Goal: Task Accomplishment & Management: Complete application form

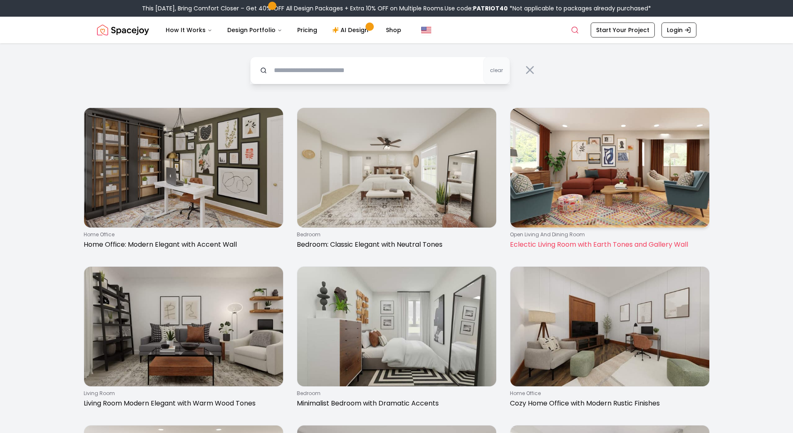
click at [673, 179] on img at bounding box center [610, 168] width 199 height 120
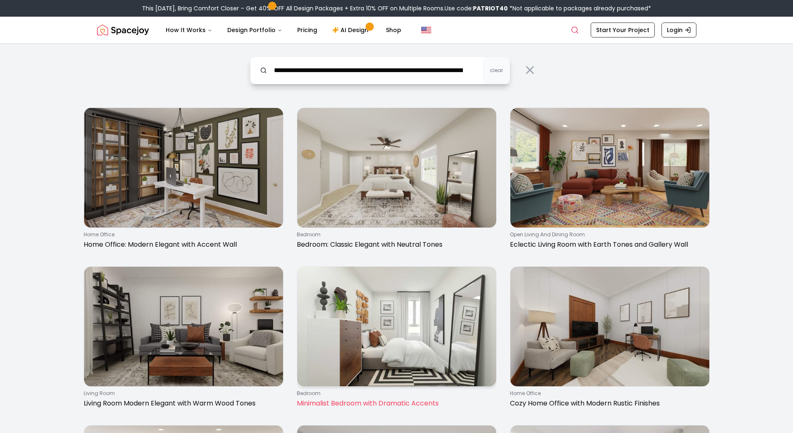
type input "**********"
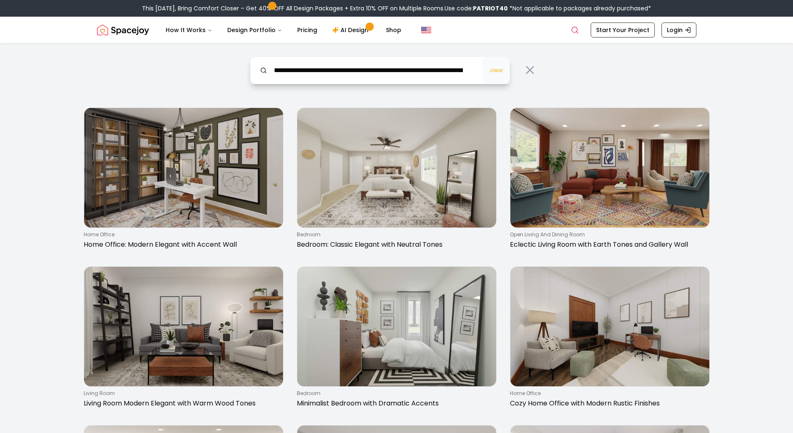
type input "**********"
click at [503, 67] on span "clear" at bounding box center [496, 70] width 13 height 7
type input "**********"
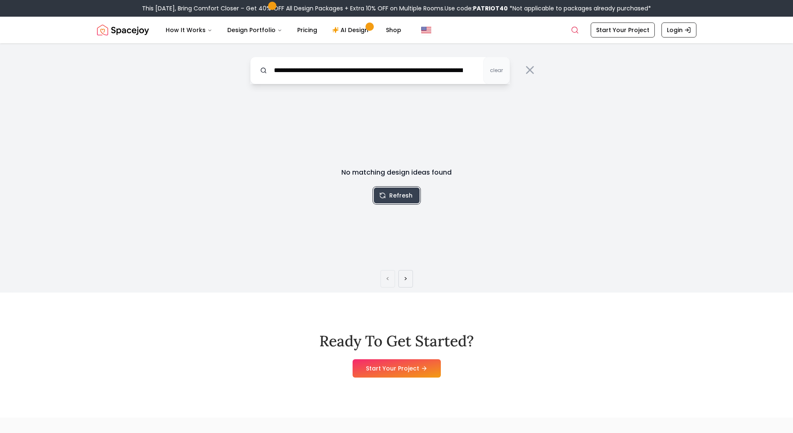
click at [388, 198] on button "Refresh" at bounding box center [397, 195] width 46 height 16
drag, startPoint x: 393, startPoint y: 187, endPoint x: 397, endPoint y: 196, distance: 9.4
click at [397, 196] on div "No matching design ideas found Refresh" at bounding box center [396, 185] width 213 height 36
click at [397, 196] on button "Refresh" at bounding box center [397, 195] width 46 height 16
drag, startPoint x: 397, startPoint y: 196, endPoint x: 404, endPoint y: 167, distance: 29.3
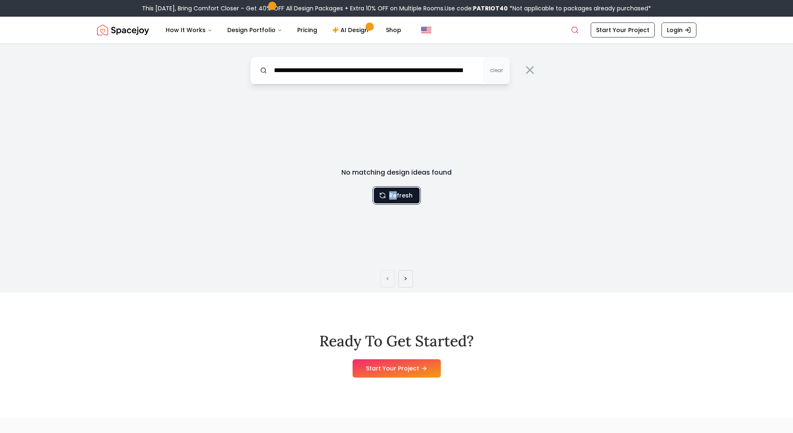
click at [397, 196] on button "Refresh" at bounding box center [397, 195] width 46 height 16
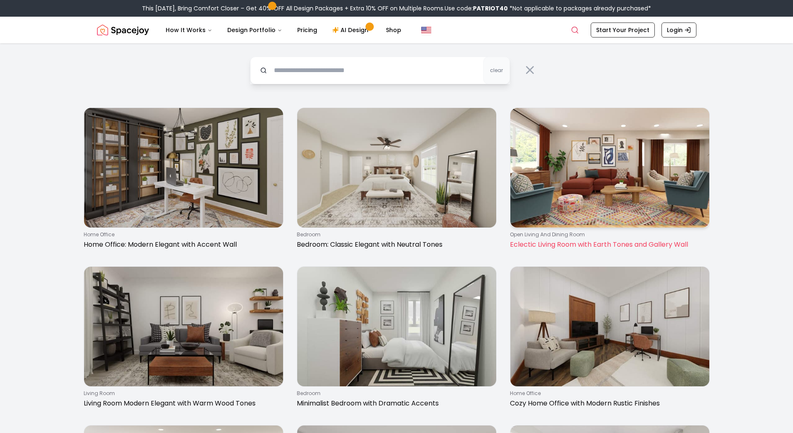
click at [609, 171] on img at bounding box center [610, 168] width 199 height 120
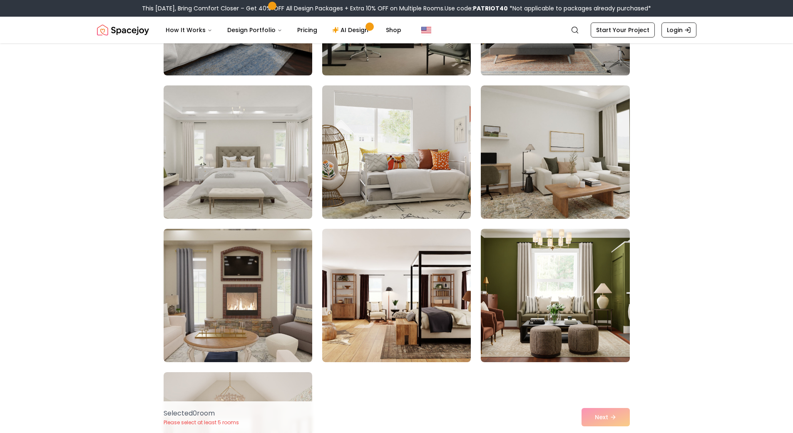
scroll to position [4592, 0]
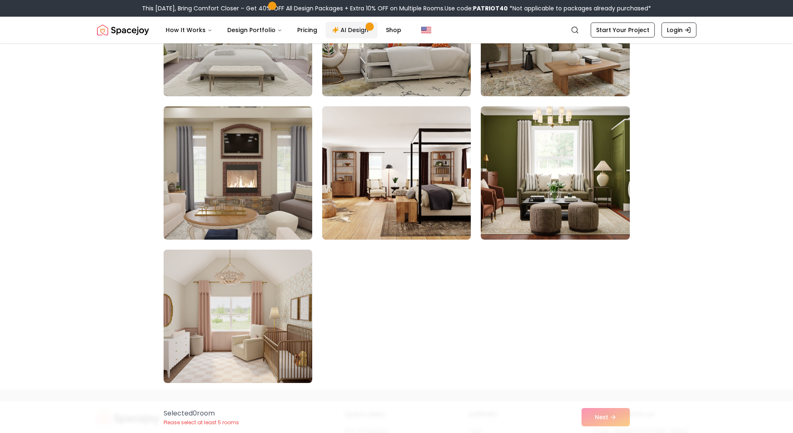
click at [367, 32] on link "AI Design" at bounding box center [352, 30] width 52 height 17
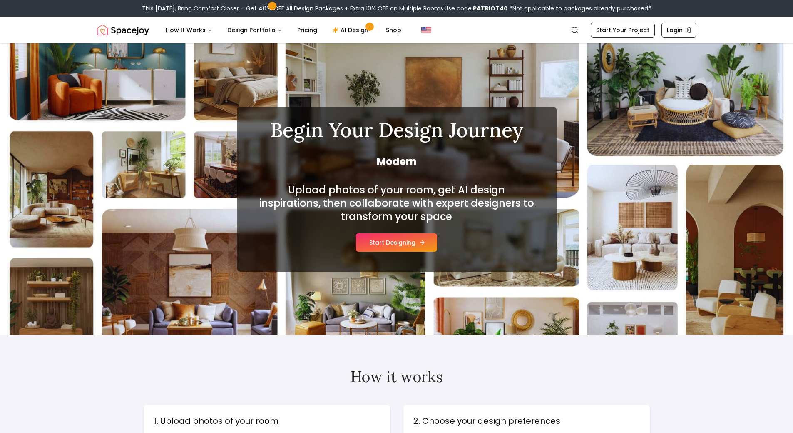
click at [412, 229] on div "Upload photos of your room, get AI design inspirations, then collaborate with e…" at bounding box center [397, 217] width 280 height 68
click at [407, 244] on button "Start Designing" at bounding box center [396, 242] width 81 height 18
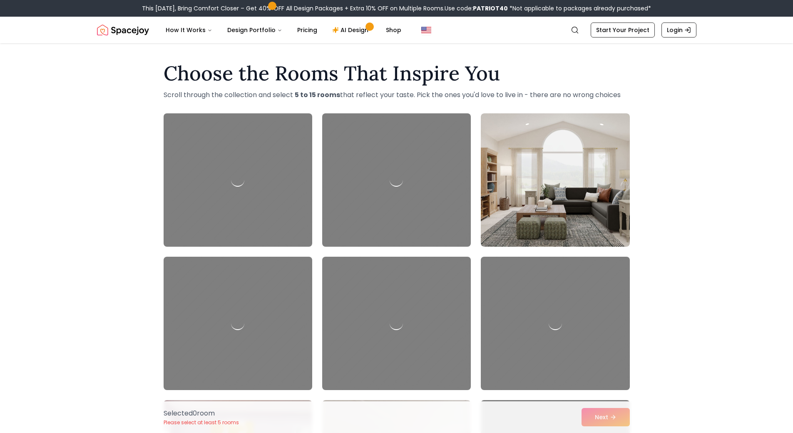
click at [414, 202] on div at bounding box center [396, 179] width 149 height 133
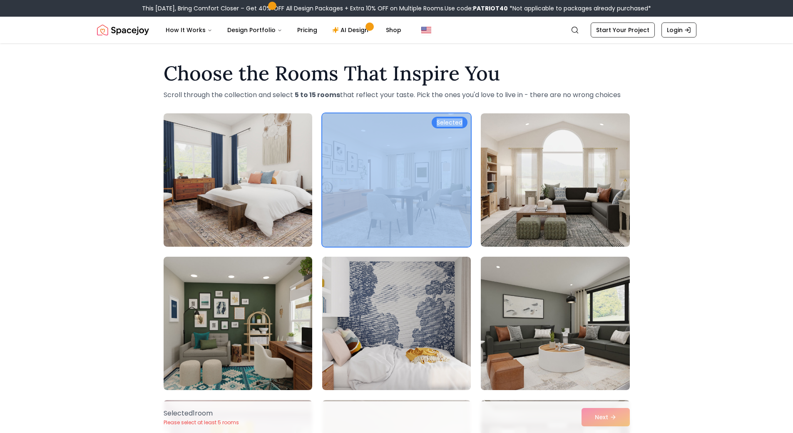
drag, startPoint x: 412, startPoint y: 214, endPoint x: 646, endPoint y: 180, distance: 236.7
click at [650, 180] on div "Choose the Rooms That Inspire You Scroll through the collection and select 5 to…" at bounding box center [396, 370] width 793 height 626
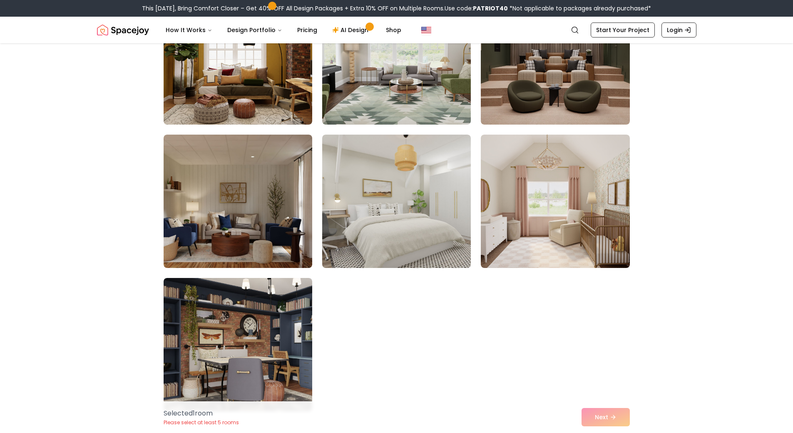
scroll to position [4715, 0]
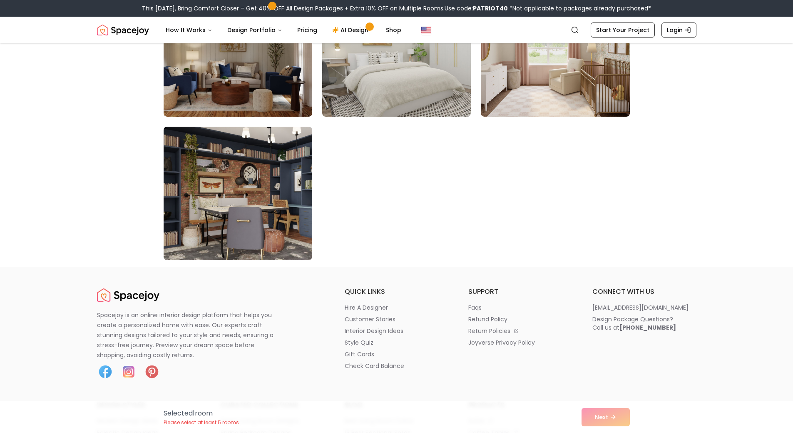
click at [591, 415] on div "Selected 1 room Please select at least 5 rooms Next" at bounding box center [397, 417] width 480 height 32
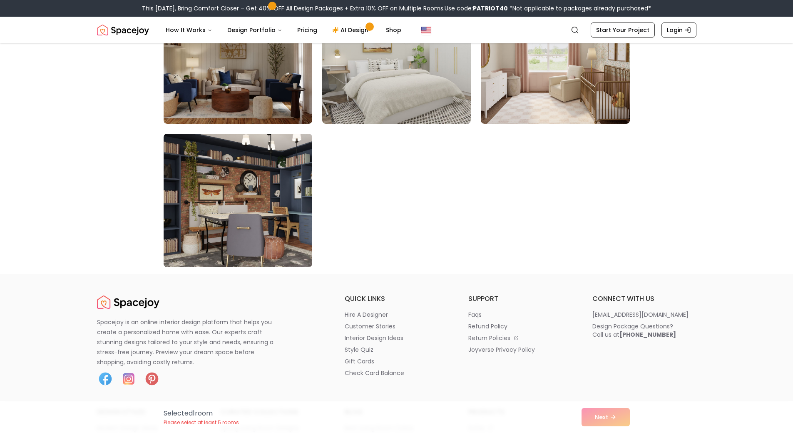
scroll to position [4548, 0]
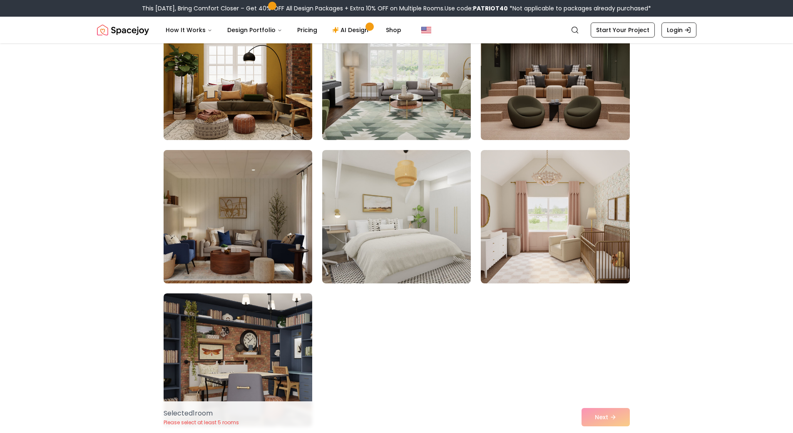
click at [214, 227] on img at bounding box center [238, 217] width 156 height 140
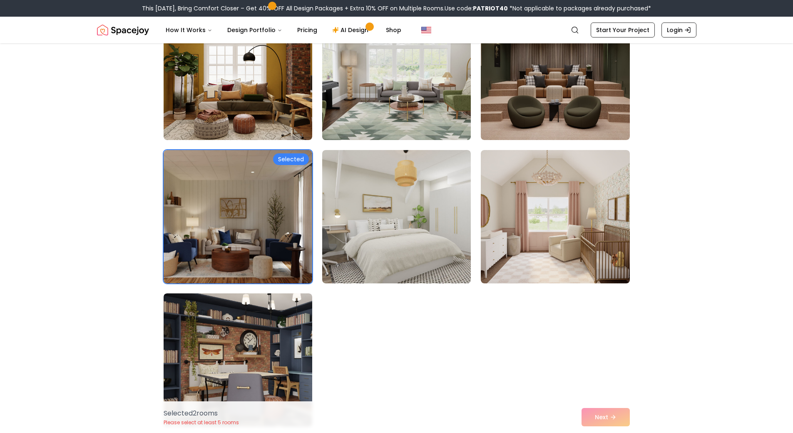
click at [384, 106] on img at bounding box center [397, 73] width 156 height 140
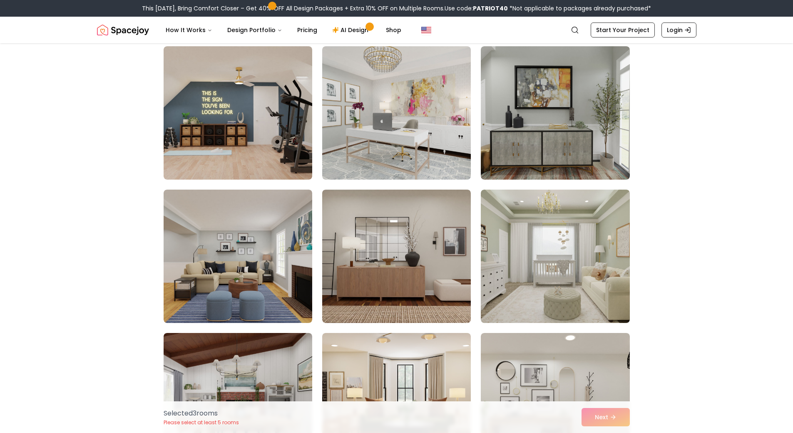
scroll to position [0, 0]
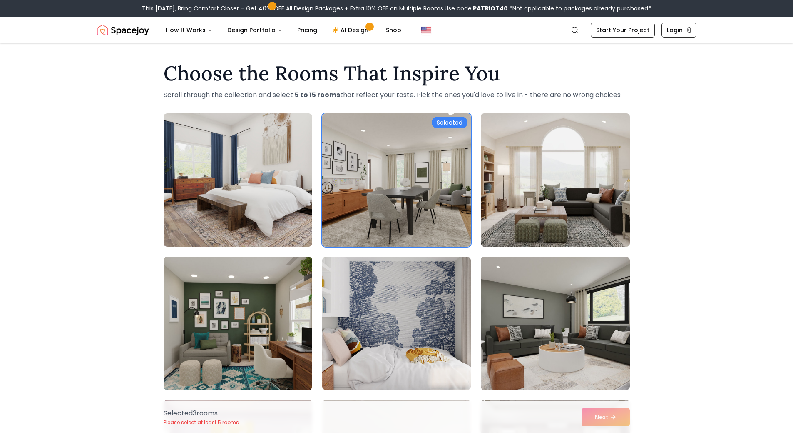
click at [576, 212] on img at bounding box center [555, 180] width 156 height 140
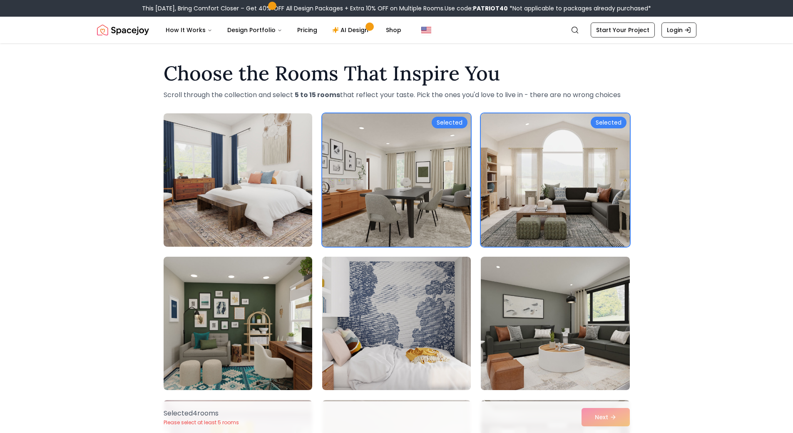
click at [413, 184] on img at bounding box center [397, 180] width 156 height 140
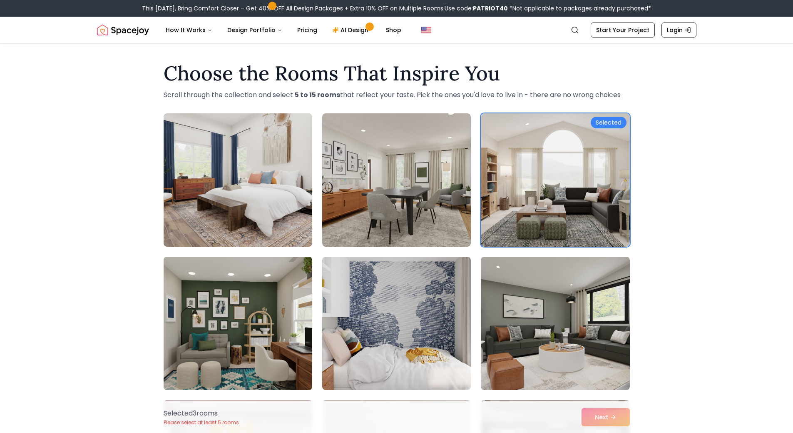
click at [229, 339] on img at bounding box center [238, 323] width 156 height 140
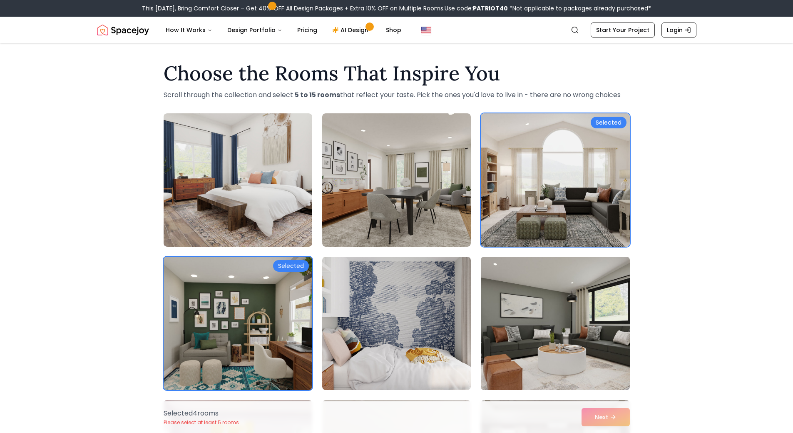
click at [586, 362] on img at bounding box center [555, 323] width 156 height 140
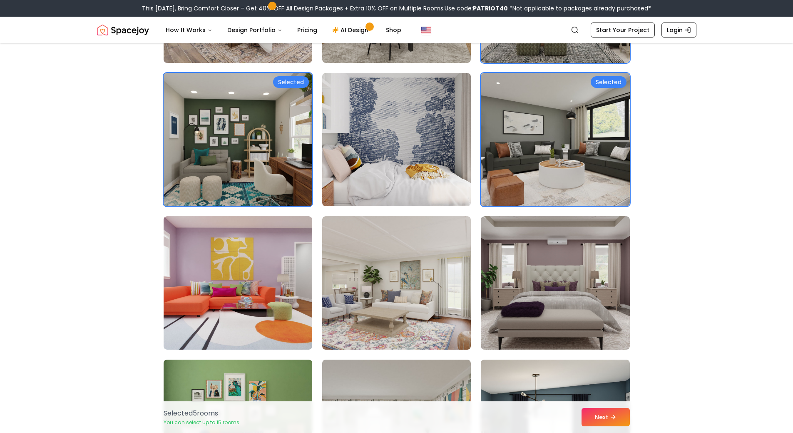
scroll to position [189, 0]
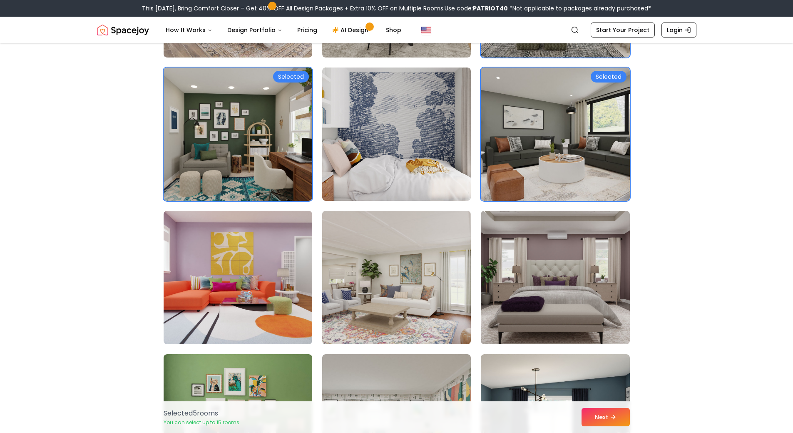
click at [369, 292] on img at bounding box center [397, 277] width 156 height 140
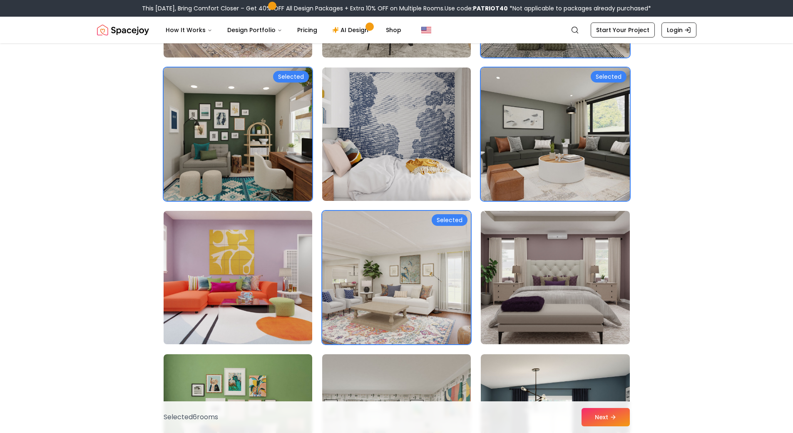
click at [242, 278] on img at bounding box center [238, 277] width 156 height 140
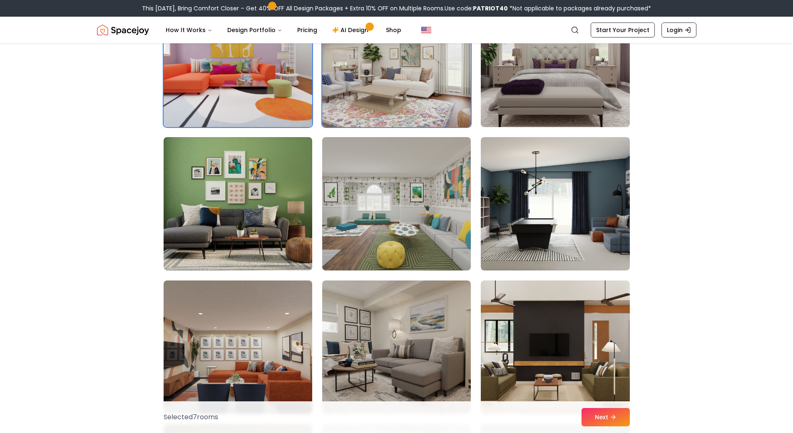
scroll to position [484, 0]
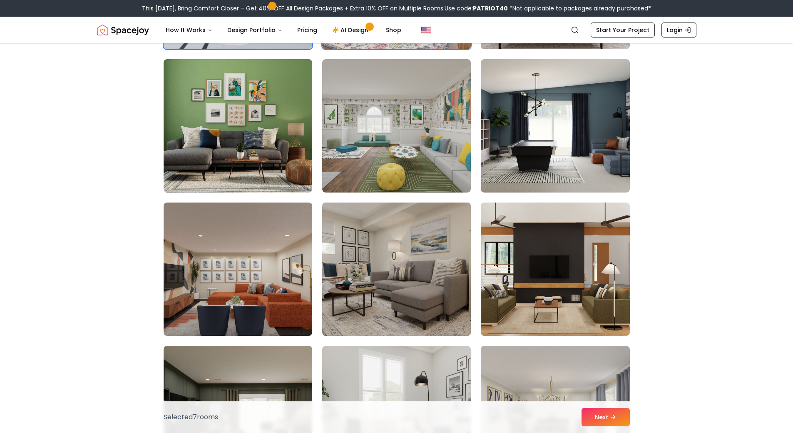
click at [371, 254] on img at bounding box center [397, 269] width 156 height 140
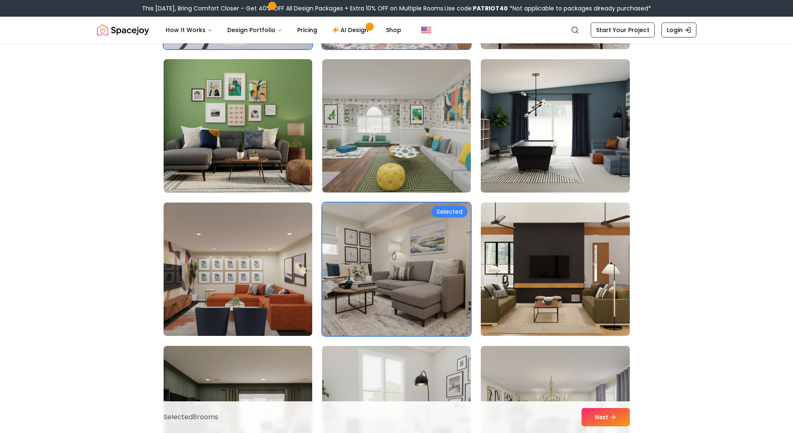
click at [171, 267] on img at bounding box center [238, 269] width 156 height 140
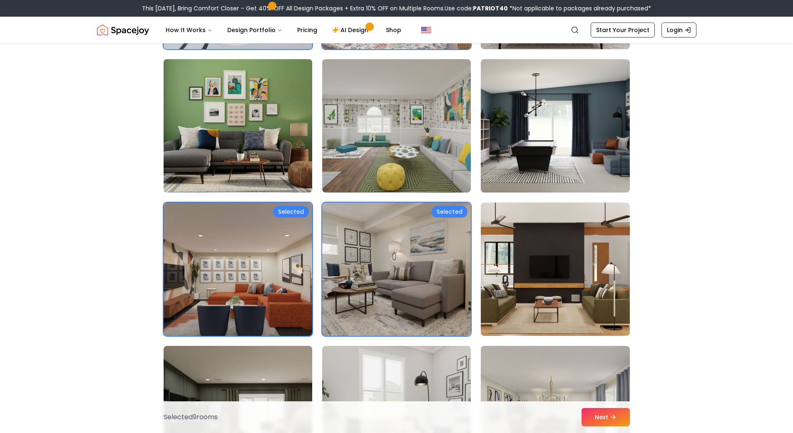
click at [250, 66] on img at bounding box center [238, 126] width 156 height 140
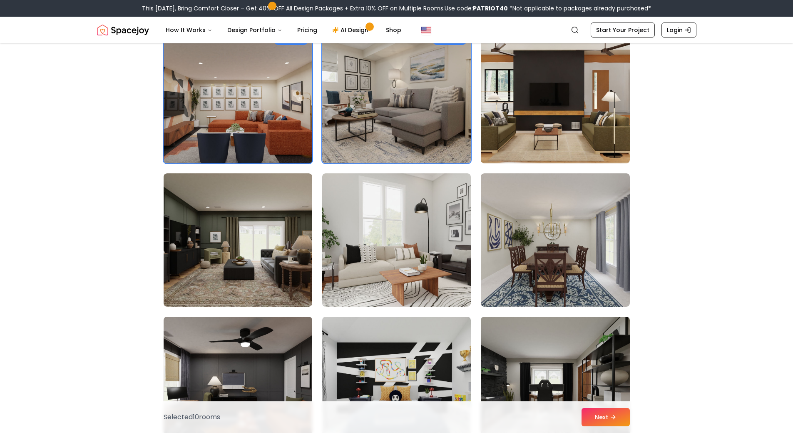
scroll to position [662, 0]
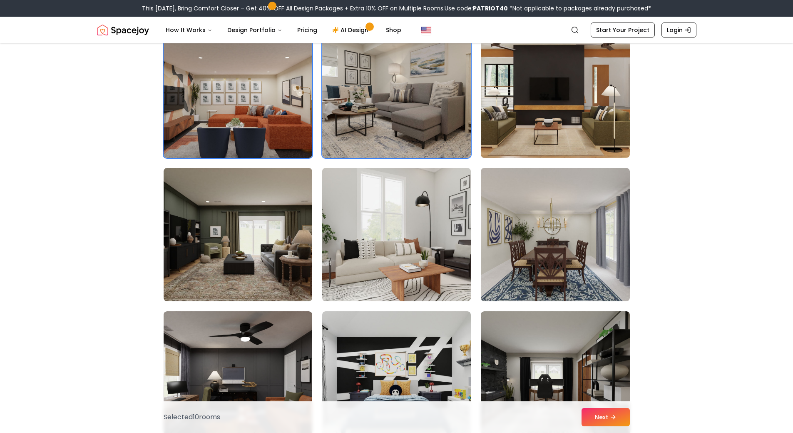
click at [393, 249] on img at bounding box center [397, 235] width 156 height 140
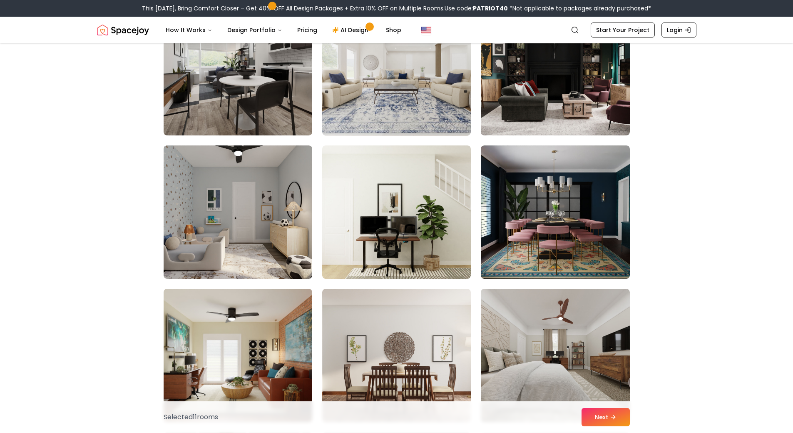
scroll to position [1452, 0]
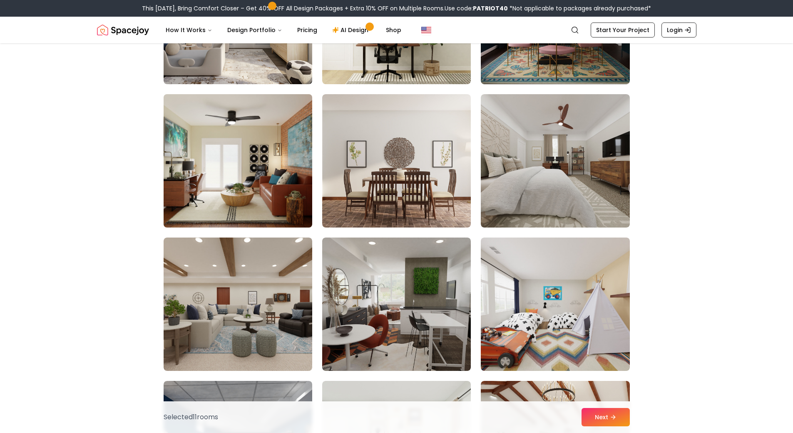
click at [268, 152] on img at bounding box center [238, 161] width 156 height 140
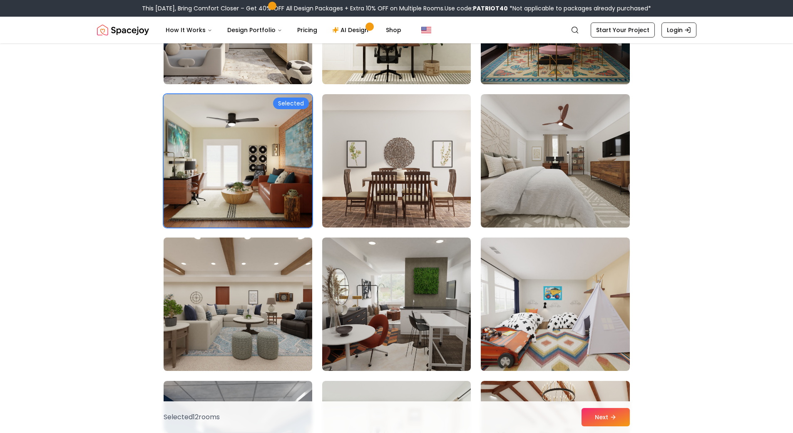
click at [284, 321] on img at bounding box center [238, 304] width 156 height 140
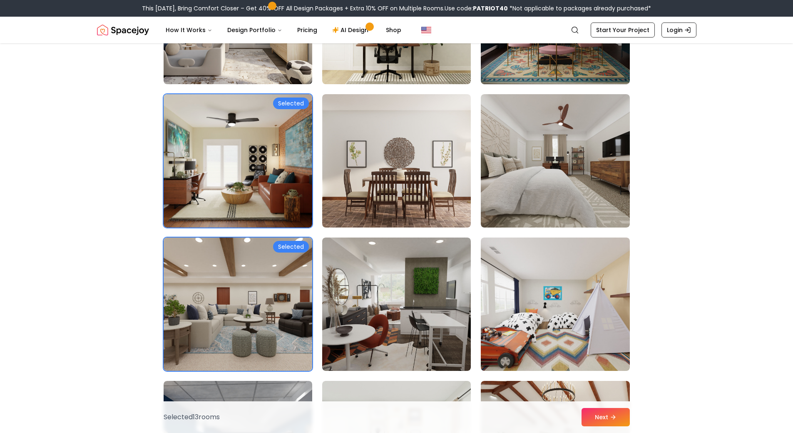
scroll to position [1073, 0]
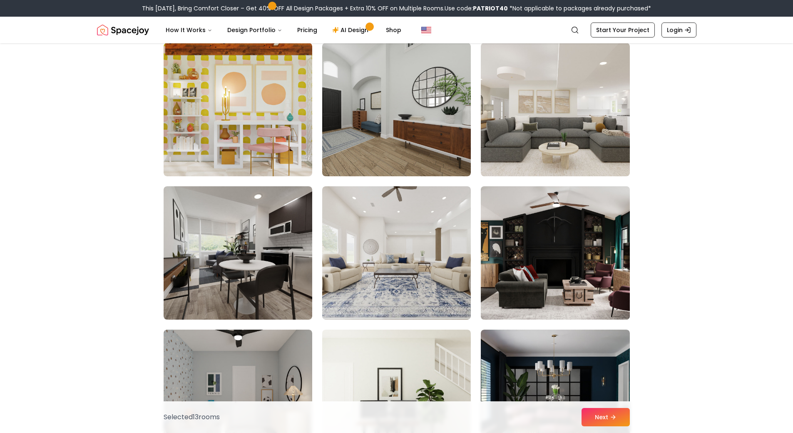
click at [513, 263] on img at bounding box center [555, 253] width 156 height 140
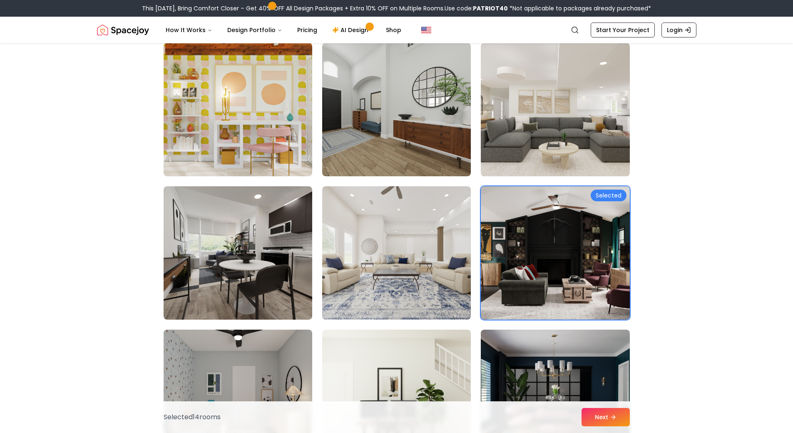
click at [441, 246] on img at bounding box center [397, 253] width 156 height 140
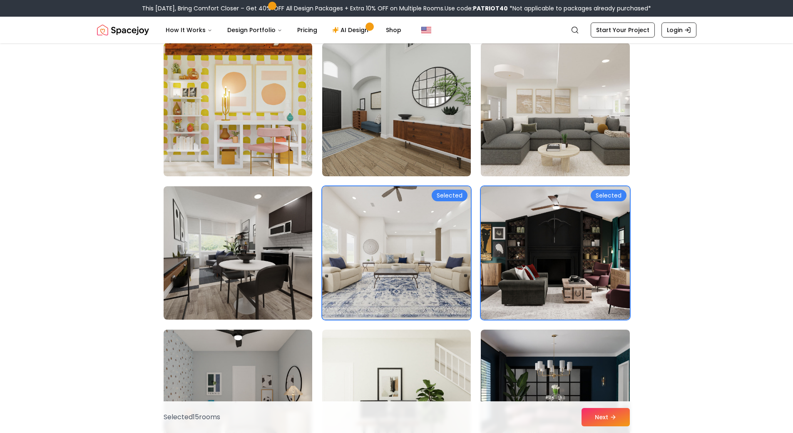
click at [486, 96] on img at bounding box center [555, 110] width 156 height 140
click at [511, 93] on img at bounding box center [555, 110] width 156 height 140
click at [601, 424] on button "Next" at bounding box center [606, 417] width 48 height 18
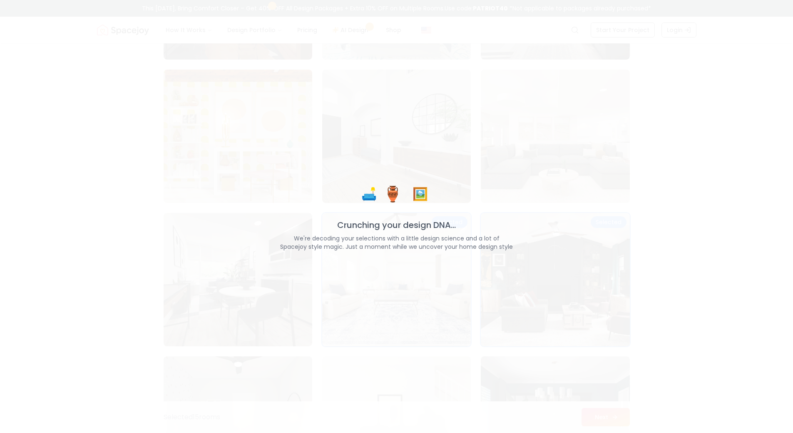
scroll to position [1100, 0]
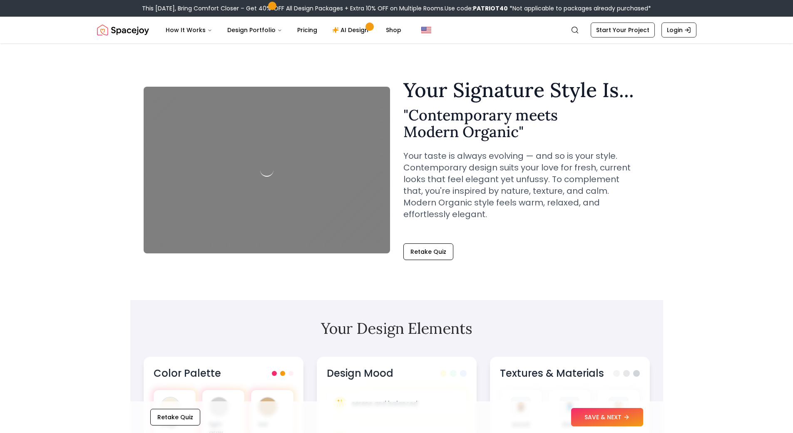
scroll to position [173, 0]
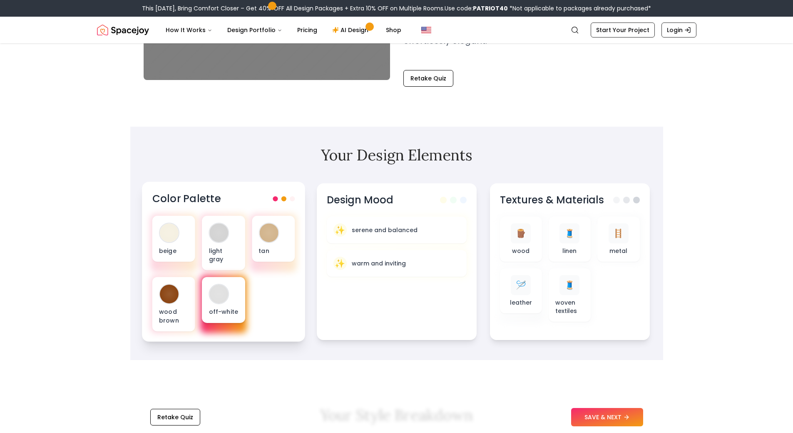
click at [226, 284] on div at bounding box center [218, 293] width 19 height 19
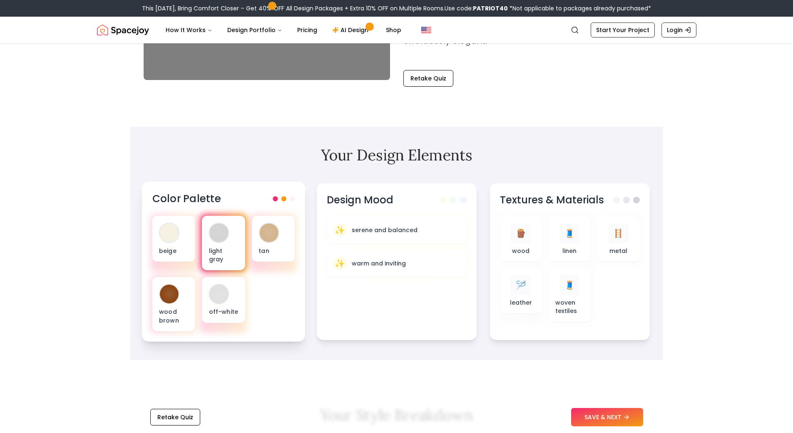
click at [233, 228] on div "light gray" at bounding box center [223, 243] width 43 height 55
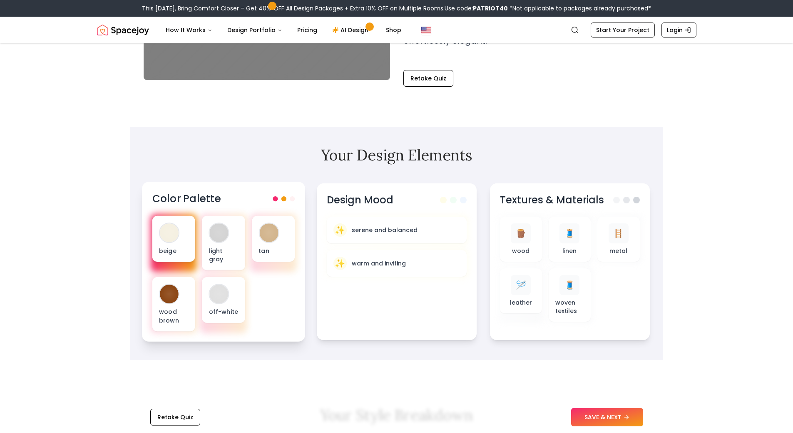
click at [166, 231] on div "beige" at bounding box center [173, 239] width 43 height 46
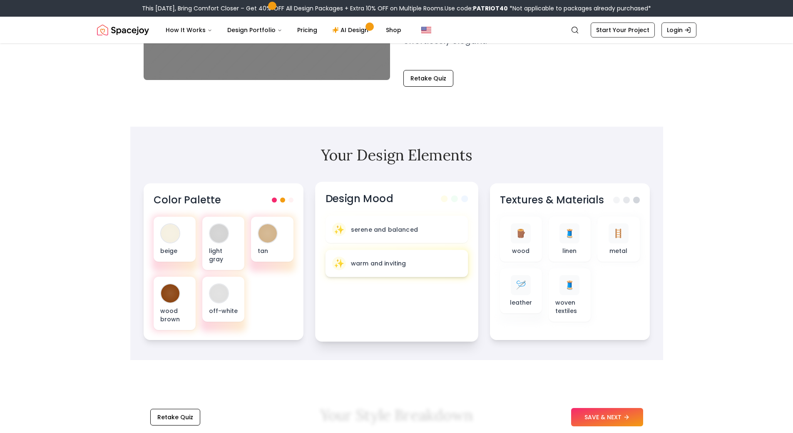
click at [377, 259] on p "warm and inviting" at bounding box center [378, 263] width 55 height 8
click at [454, 222] on div "✨ serene and balanced" at bounding box center [396, 229] width 129 height 14
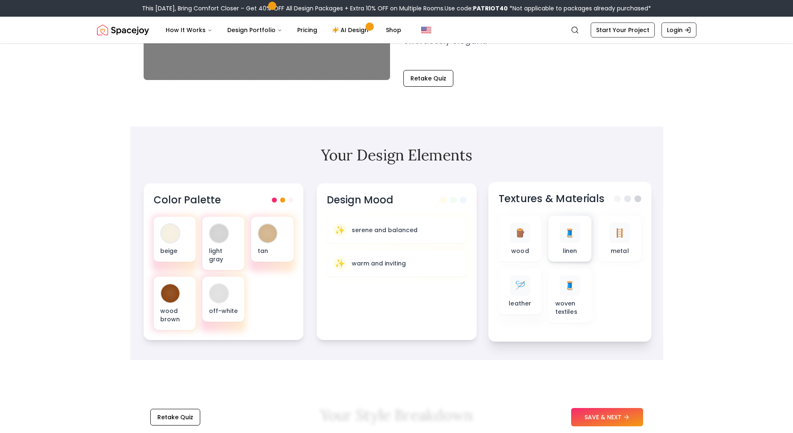
click at [576, 227] on span "🧵" at bounding box center [570, 233] width 11 height 12
click at [554, 268] on div "🧵 woven textiles" at bounding box center [570, 295] width 43 height 55
drag, startPoint x: 530, startPoint y: 278, endPoint x: 524, endPoint y: 275, distance: 7.1
click at [529, 278] on div "🪡" at bounding box center [520, 285] width 20 height 20
drag, startPoint x: 522, startPoint y: 273, endPoint x: 565, endPoint y: 200, distance: 85.5
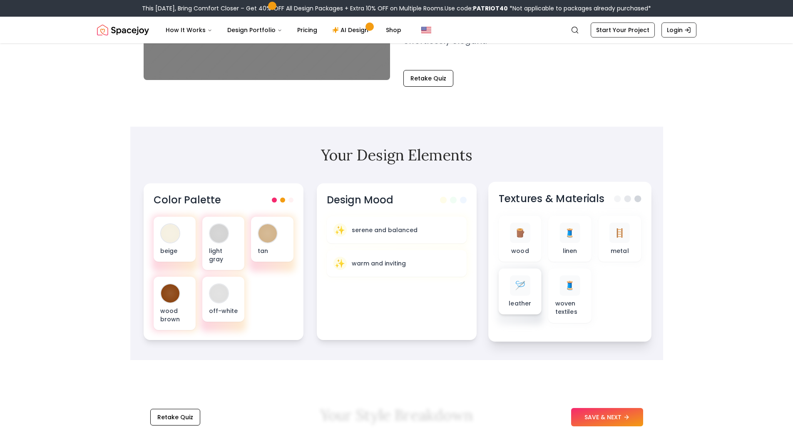
click at [522, 275] on div "🪡" at bounding box center [520, 285] width 20 height 20
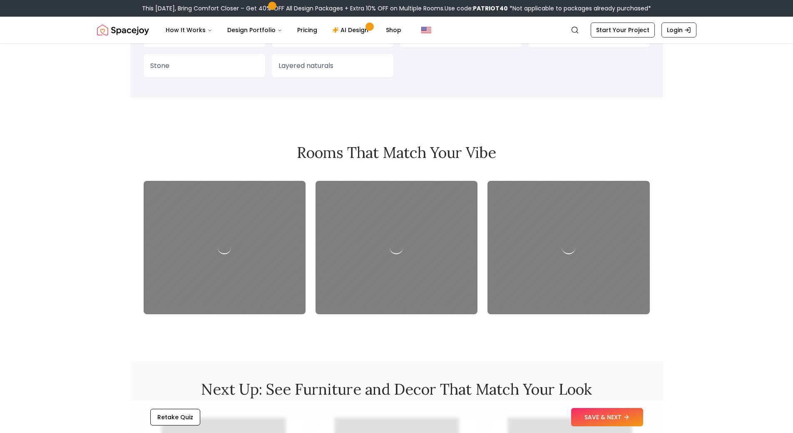
scroll to position [834, 0]
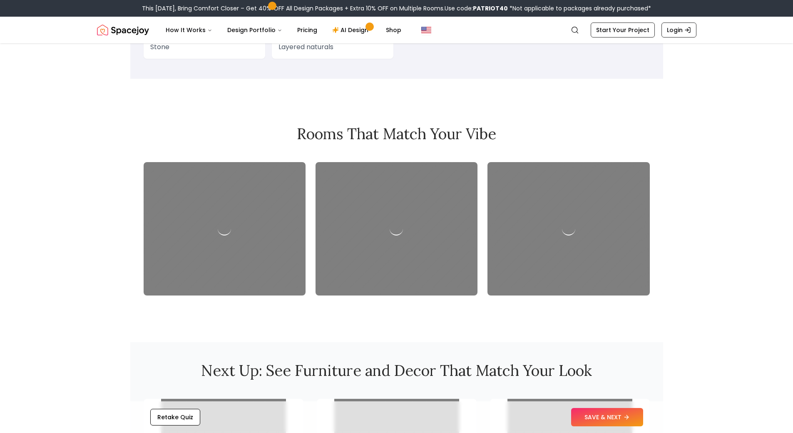
drag, startPoint x: 414, startPoint y: 239, endPoint x: 549, endPoint y: 165, distance: 154.0
click at [534, 132] on section "Rooms That Match Your Vibe" at bounding box center [396, 210] width 533 height 210
drag, startPoint x: 566, startPoint y: 186, endPoint x: 419, endPoint y: 57, distance: 195.7
click at [444, 162] on div at bounding box center [397, 228] width 506 height 133
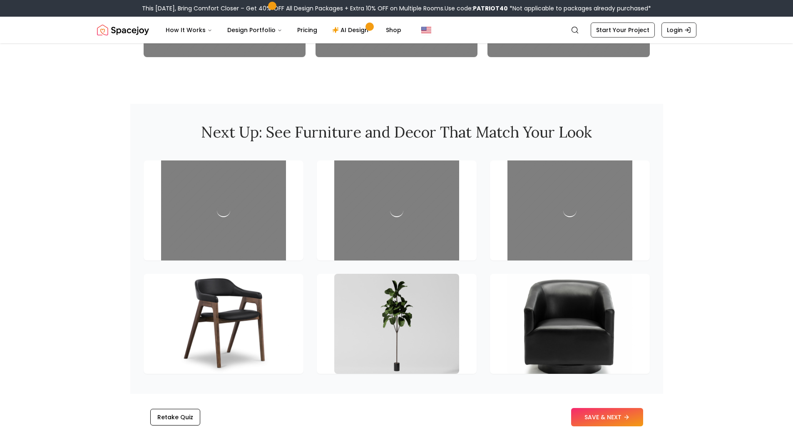
scroll to position [1197, 0]
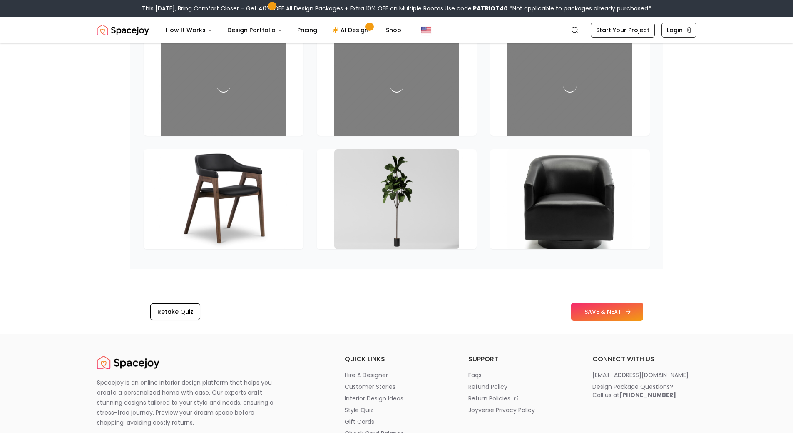
click at [630, 308] on icon at bounding box center [628, 311] width 7 height 7
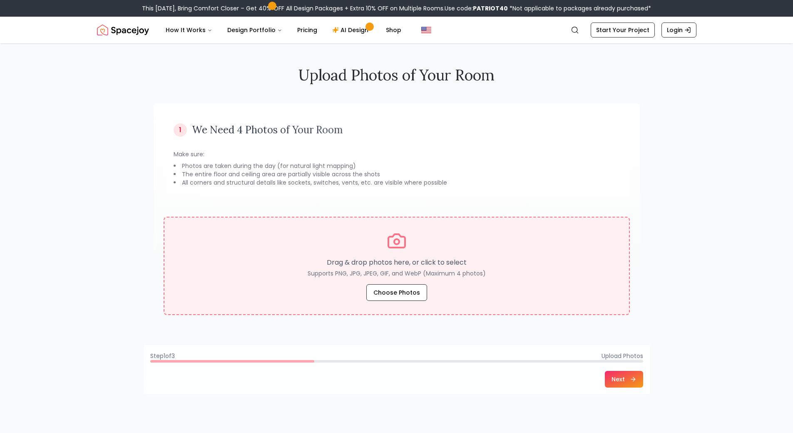
click at [422, 284] on div "Drag & drop photos here, or click to select Supports PNG, JPG, JPEG, GIF, and W…" at bounding box center [397, 266] width 438 height 70
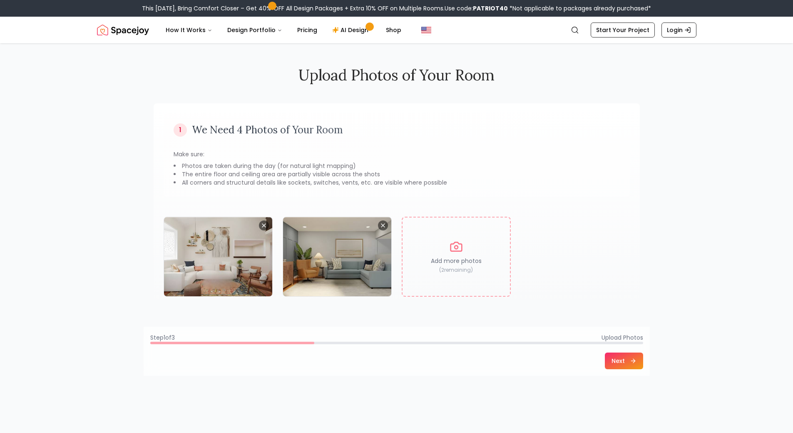
click at [635, 356] on button "Next" at bounding box center [624, 360] width 38 height 17
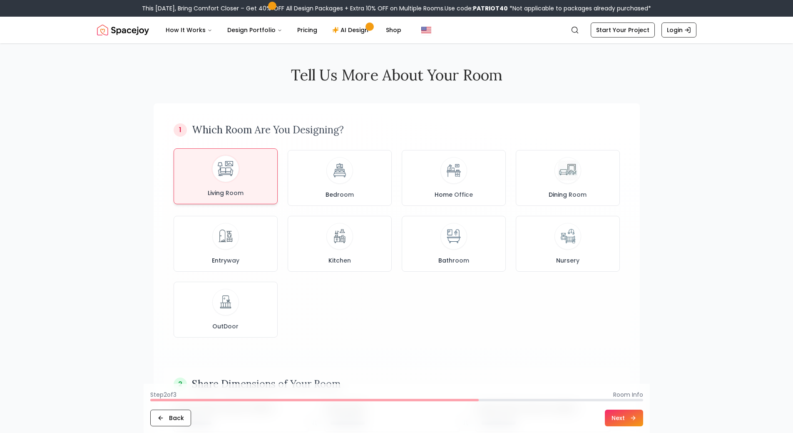
click at [242, 176] on div "Living Room" at bounding box center [226, 176] width 90 height 42
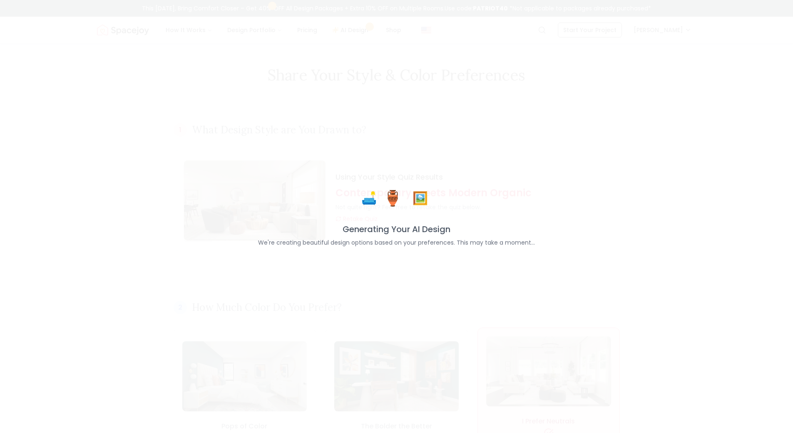
click at [418, 215] on div "🛋️ 🏺 🖼️ Generating Your AI Design We're creating beautiful design options based…" at bounding box center [396, 217] width 277 height 60
drag, startPoint x: 434, startPoint y: 190, endPoint x: 322, endPoint y: 162, distance: 115.4
click at [412, 229] on div "🛋️ 🏺 🖼️ Generating Your AI Design We're creating beautiful design options based…" at bounding box center [396, 217] width 277 height 60
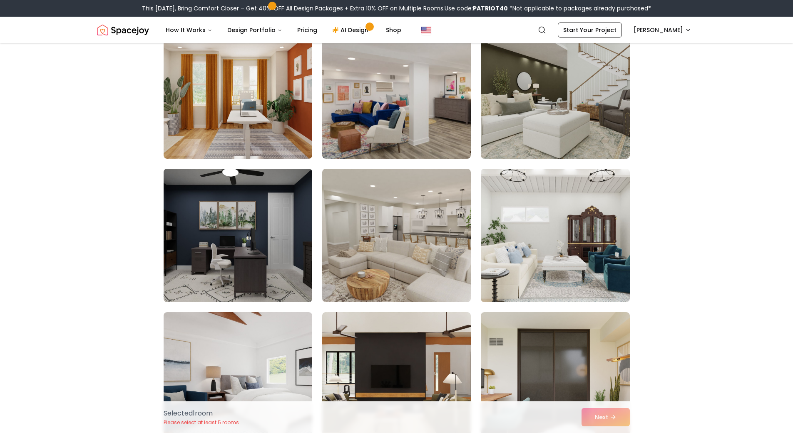
scroll to position [375, 0]
click at [237, 264] on img at bounding box center [238, 235] width 156 height 140
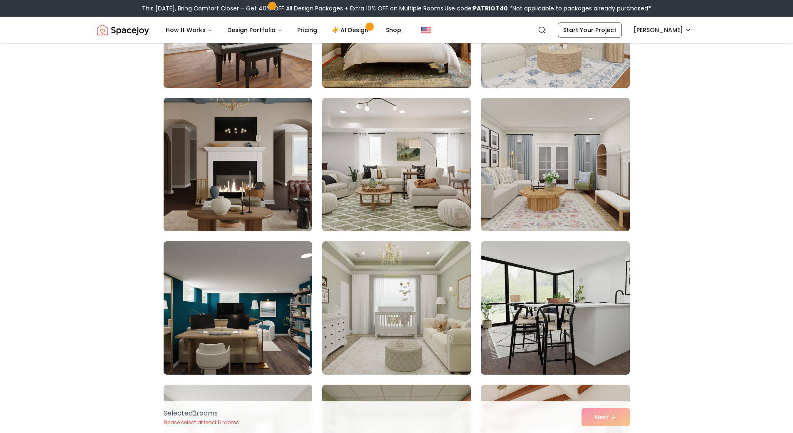
scroll to position [3204, 0]
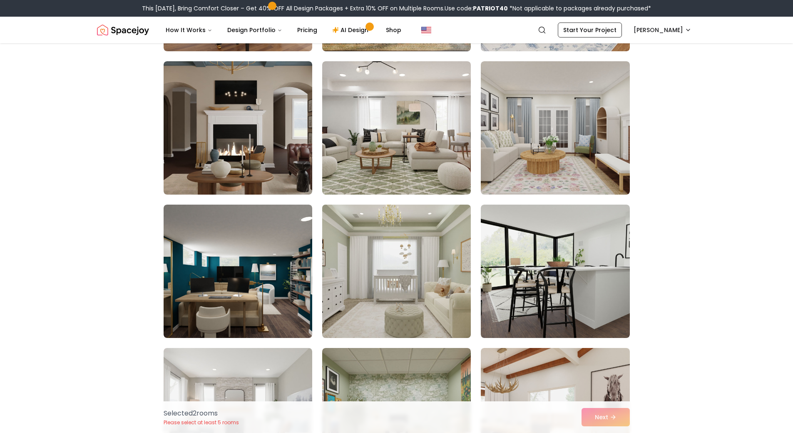
drag, startPoint x: 210, startPoint y: 280, endPoint x: 441, endPoint y: 274, distance: 231.2
click at [210, 279] on img at bounding box center [238, 271] width 149 height 133
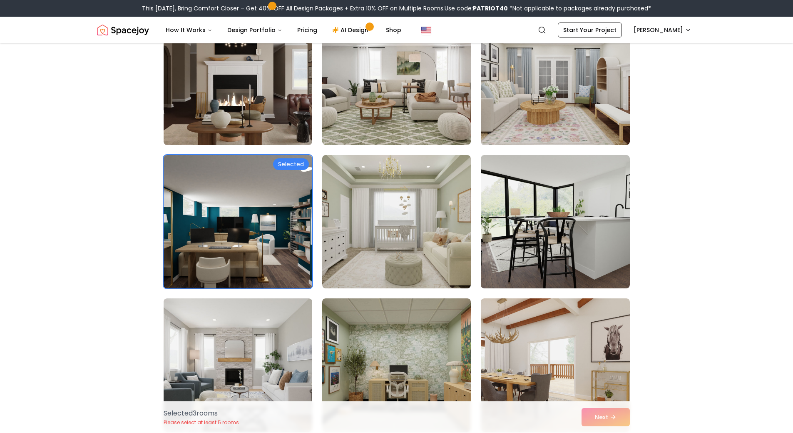
scroll to position [3294, 0]
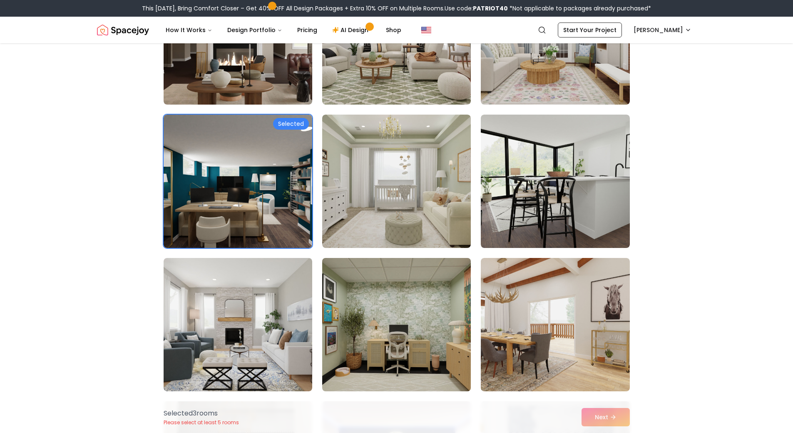
click at [400, 323] on img at bounding box center [397, 324] width 156 height 140
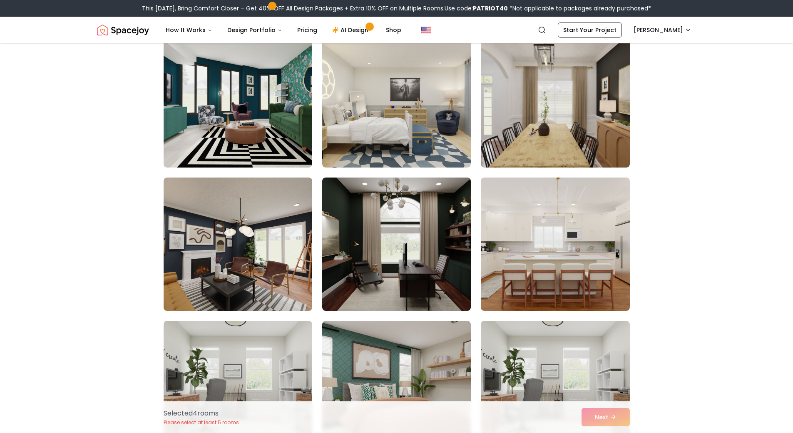
scroll to position [3953, 0]
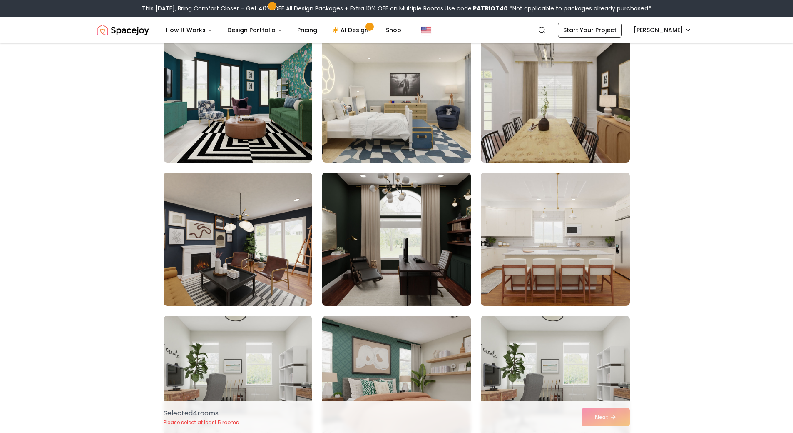
click at [347, 254] on img at bounding box center [397, 239] width 156 height 140
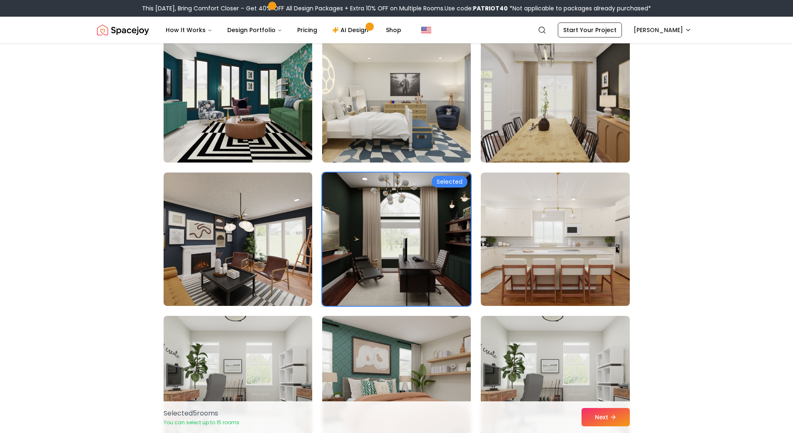
scroll to position [4033, 0]
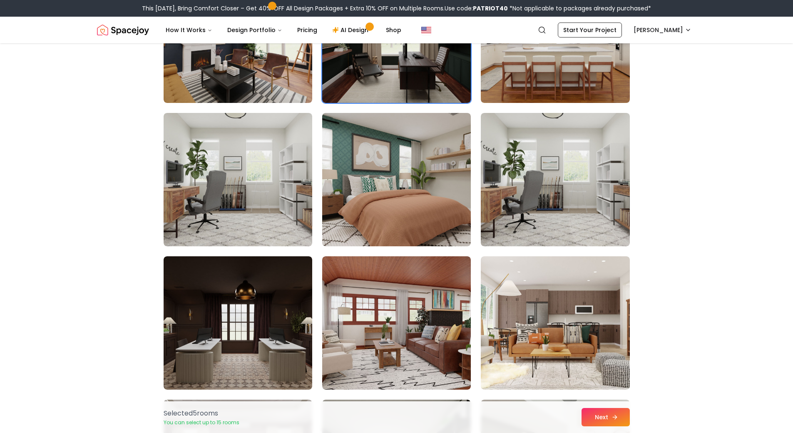
click at [621, 417] on button "Next" at bounding box center [606, 417] width 48 height 18
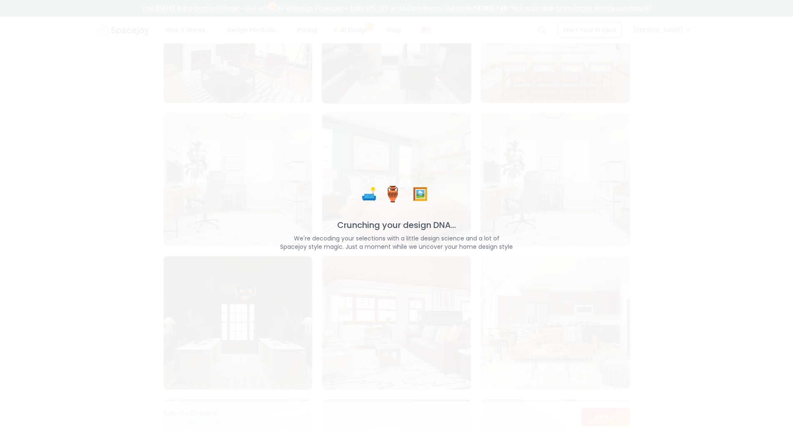
click at [430, 180] on div "🛋️ 🏺 🖼️ Crunching your design DNA... We're decoding your selections with a litt…" at bounding box center [396, 216] width 793 height 433
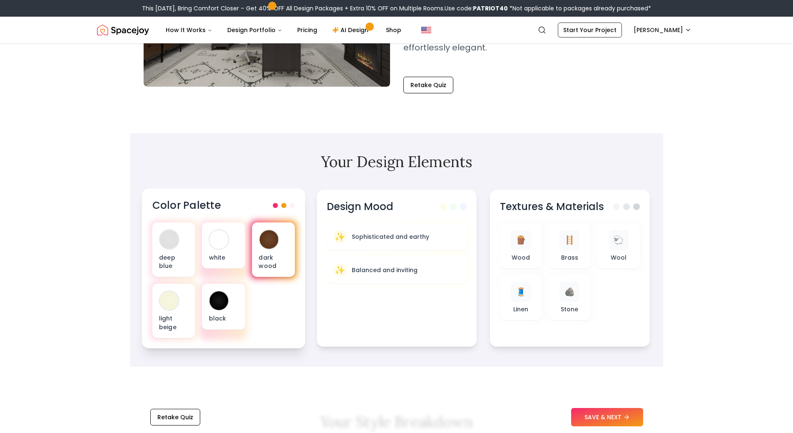
click at [271, 255] on p "dark wood" at bounding box center [274, 261] width 30 height 17
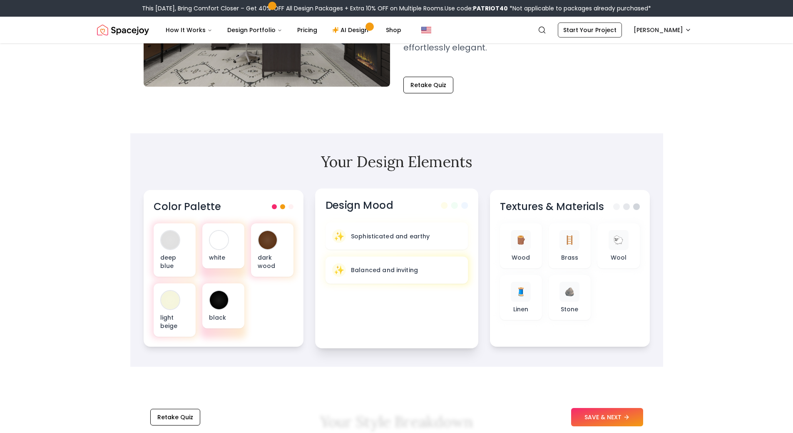
drag, startPoint x: 326, startPoint y: 261, endPoint x: 381, endPoint y: 240, distance: 59.3
click at [326, 261] on div "✨ Balanced and inviting" at bounding box center [396, 269] width 143 height 27
click at [382, 240] on p "Sophisticated and earthy" at bounding box center [390, 236] width 79 height 8
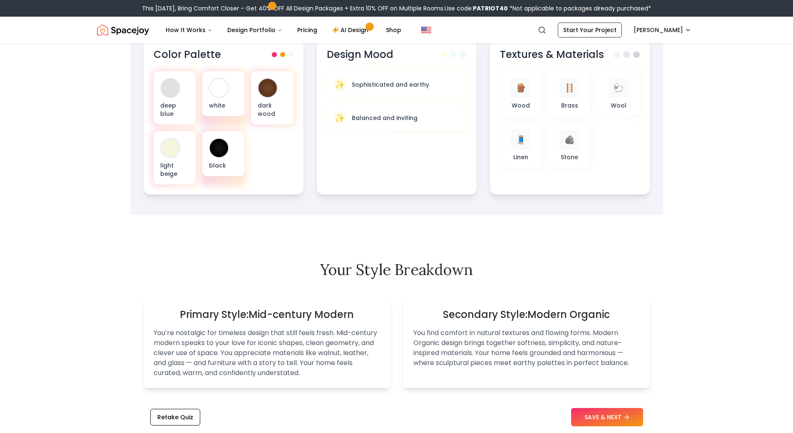
scroll to position [333, 0]
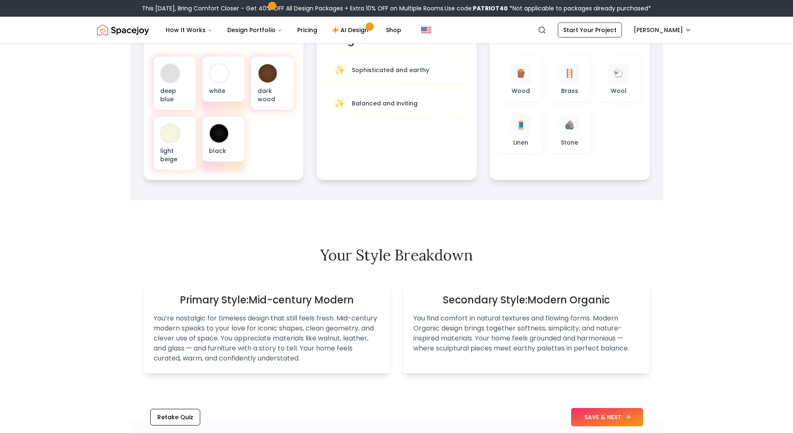
click at [596, 415] on button "SAVE & NEXT" at bounding box center [607, 417] width 72 height 18
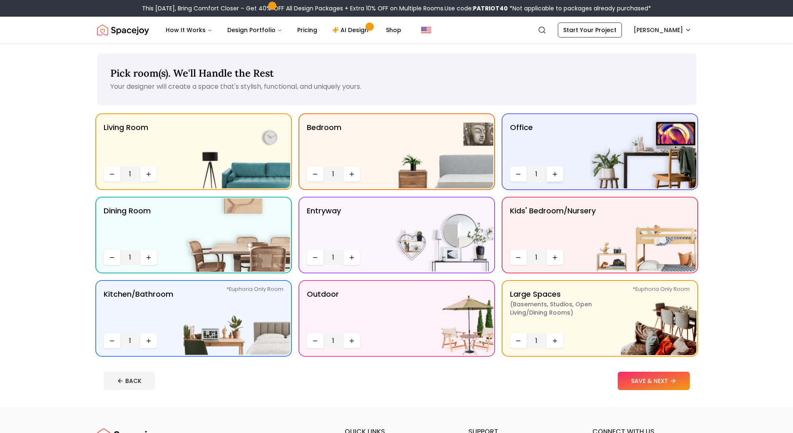
click at [561, 175] on button "Increase quantity" at bounding box center [555, 174] width 17 height 15
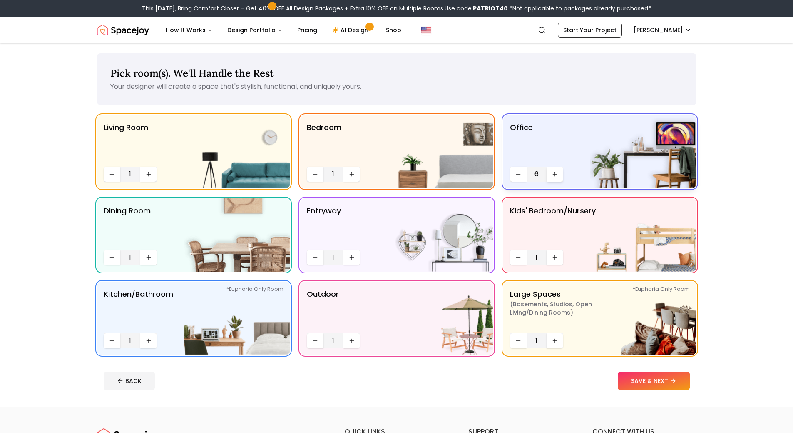
click at [559, 175] on button "Increase quantity" at bounding box center [555, 174] width 17 height 15
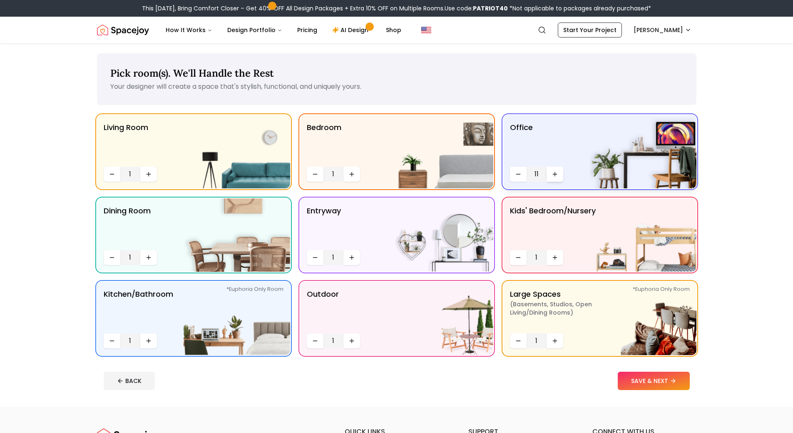
click at [559, 175] on button "Increase quantity" at bounding box center [555, 174] width 17 height 15
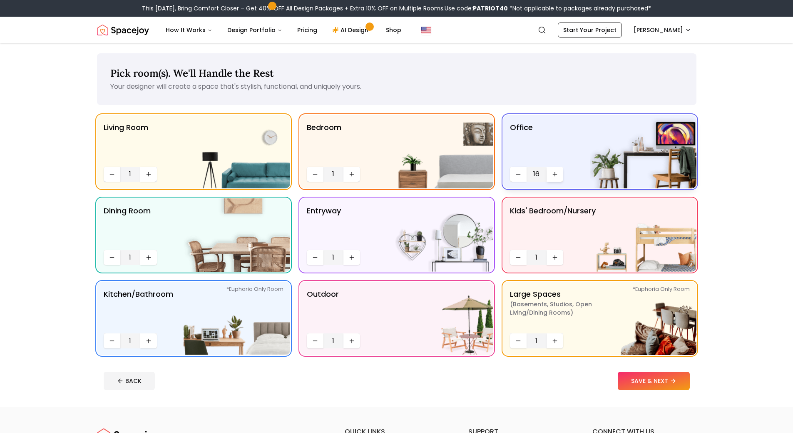
click at [559, 175] on button "Increase quantity" at bounding box center [555, 174] width 17 height 15
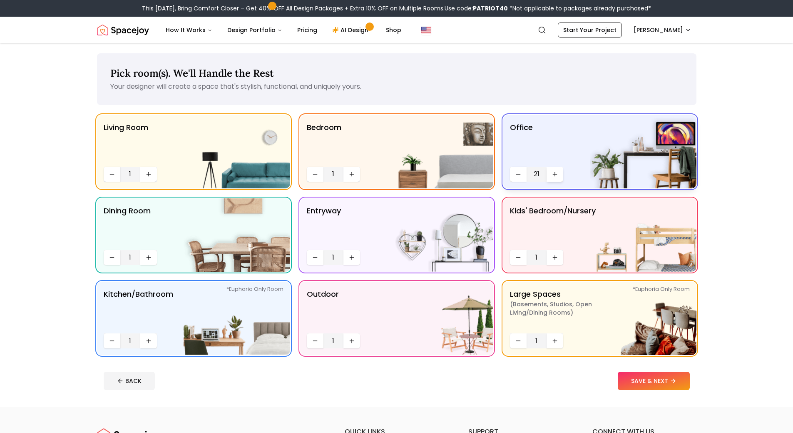
click at [559, 175] on button "Increase quantity" at bounding box center [555, 174] width 17 height 15
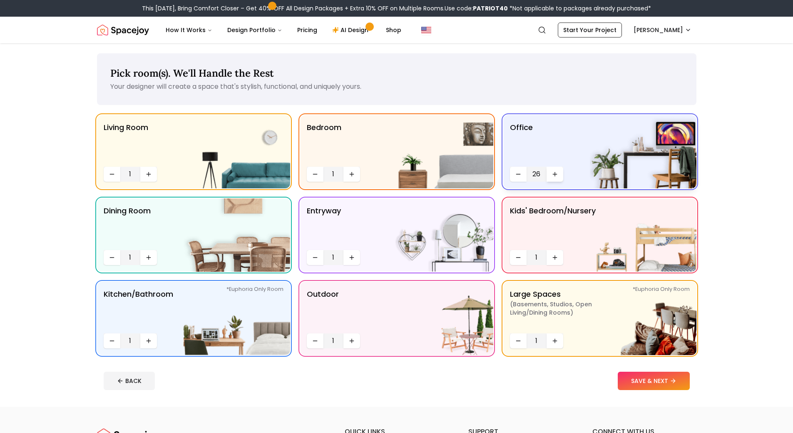
click at [559, 175] on button "Increase quantity" at bounding box center [555, 174] width 17 height 15
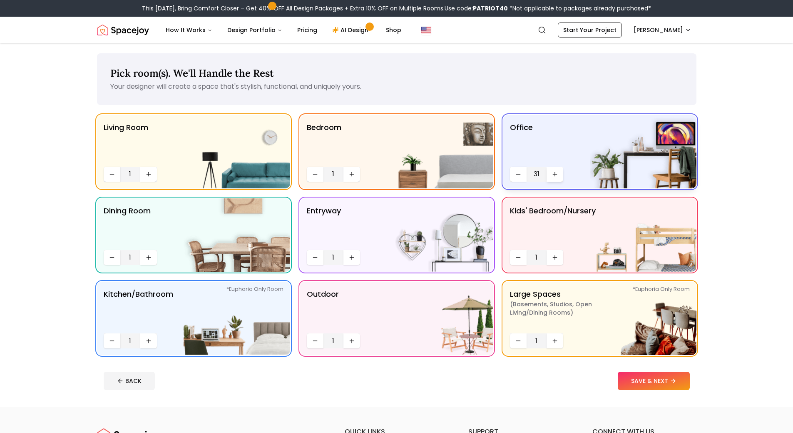
click at [559, 175] on button "Increase quantity" at bounding box center [555, 174] width 17 height 15
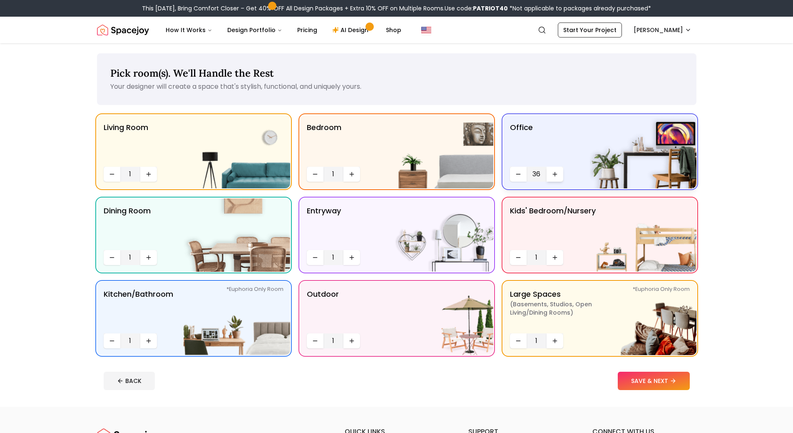
click at [559, 175] on button "Increase quantity" at bounding box center [555, 174] width 17 height 15
click at [560, 175] on button "Increase quantity" at bounding box center [555, 174] width 17 height 15
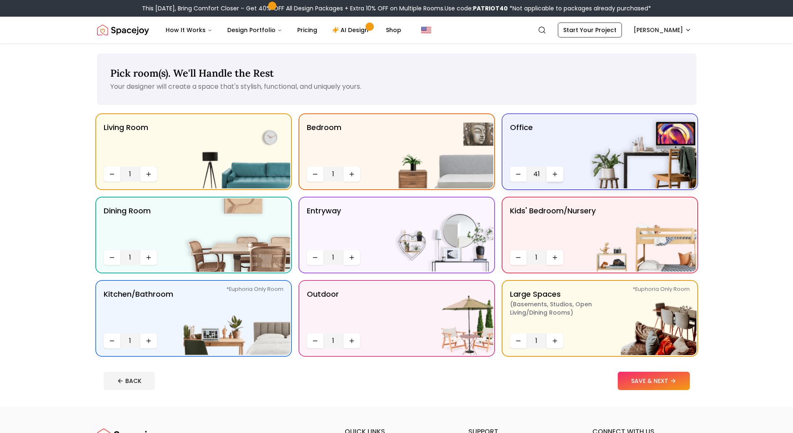
click at [560, 175] on button "Increase quantity" at bounding box center [555, 174] width 17 height 15
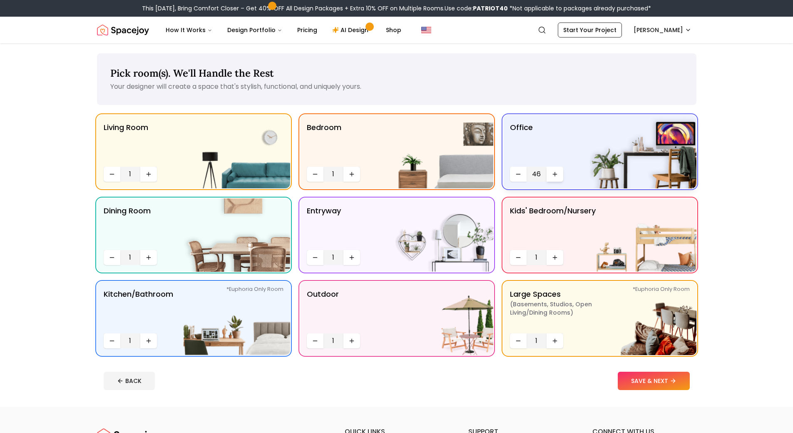
click at [560, 175] on button "Increase quantity" at bounding box center [555, 174] width 17 height 15
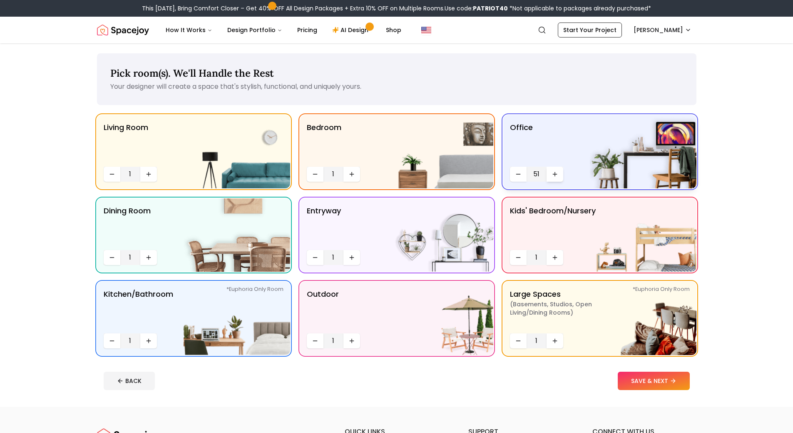
click at [560, 175] on button "Increase quantity" at bounding box center [555, 174] width 17 height 15
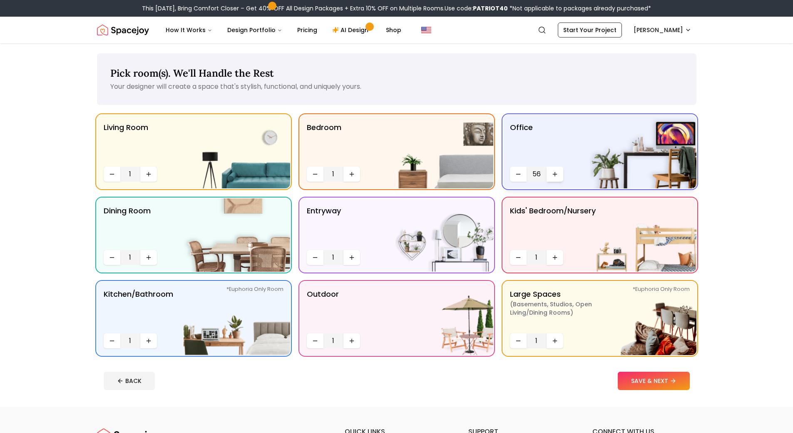
click at [560, 175] on button "Increase quantity" at bounding box center [555, 174] width 17 height 15
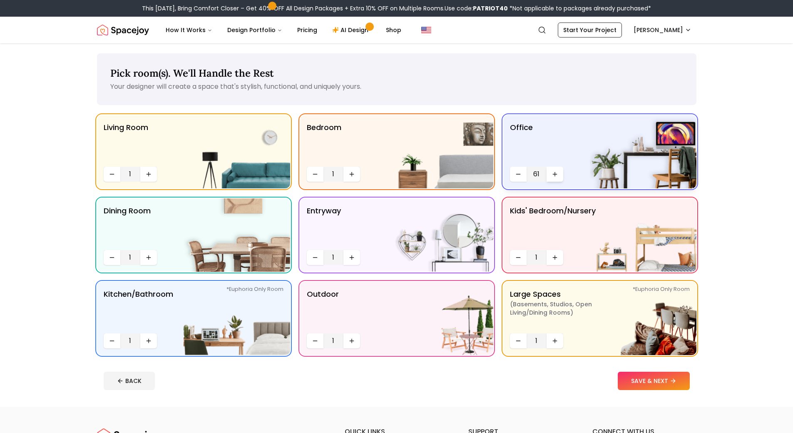
click at [560, 175] on button "Increase quantity" at bounding box center [555, 174] width 17 height 15
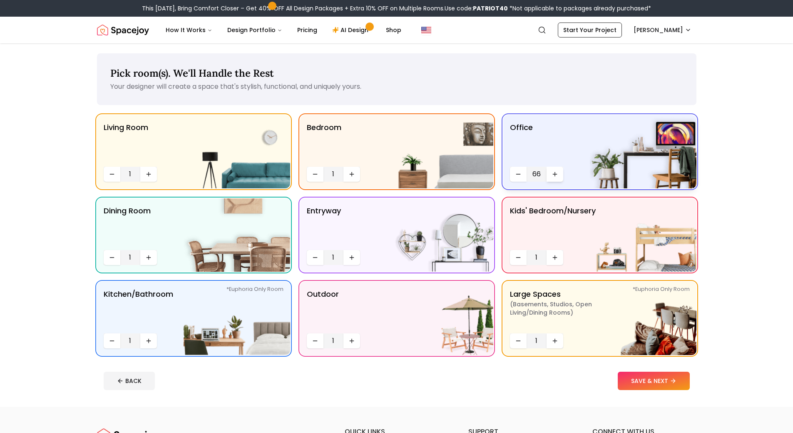
click at [560, 175] on button "Increase quantity" at bounding box center [555, 174] width 17 height 15
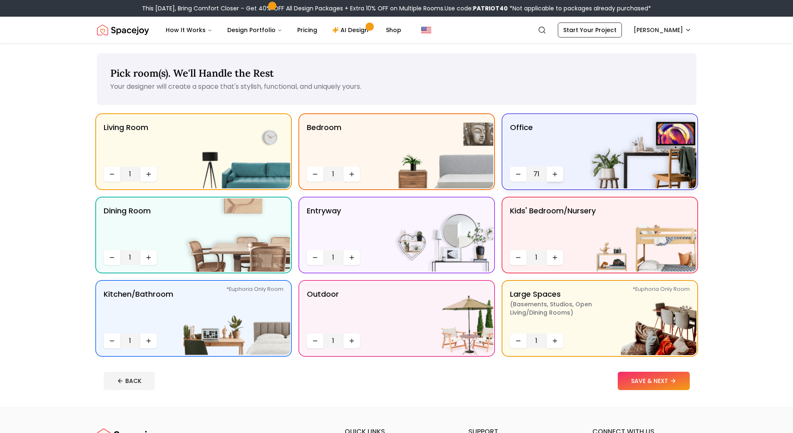
click at [560, 175] on button "Increase quantity" at bounding box center [555, 174] width 17 height 15
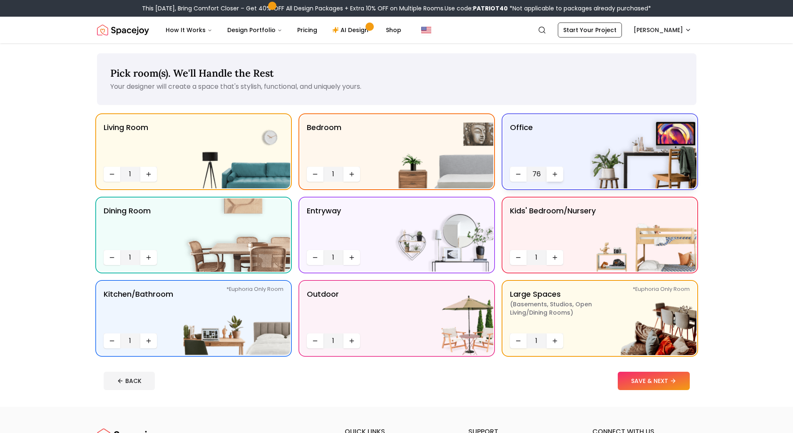
click at [560, 175] on button "Increase quantity" at bounding box center [555, 174] width 17 height 15
click at [560, 177] on button "Increase quantity" at bounding box center [555, 174] width 17 height 15
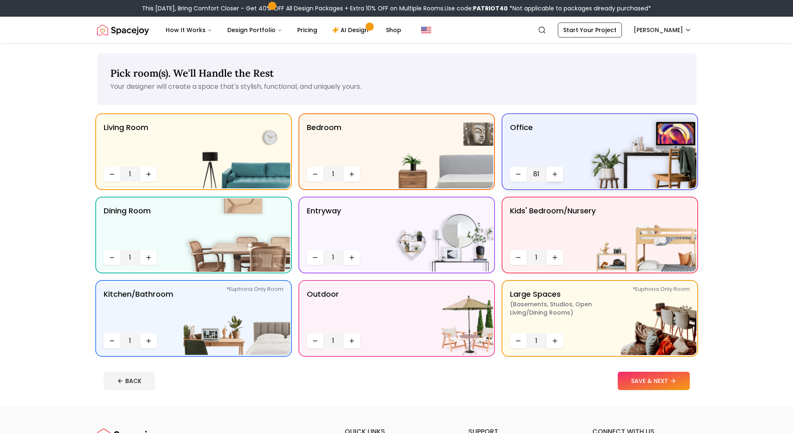
click at [560, 177] on button "Increase quantity" at bounding box center [555, 174] width 17 height 15
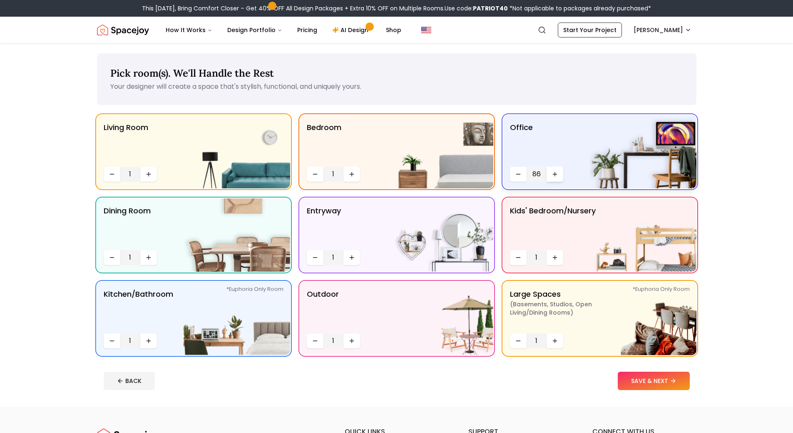
click at [560, 177] on button "Increase quantity" at bounding box center [555, 174] width 17 height 15
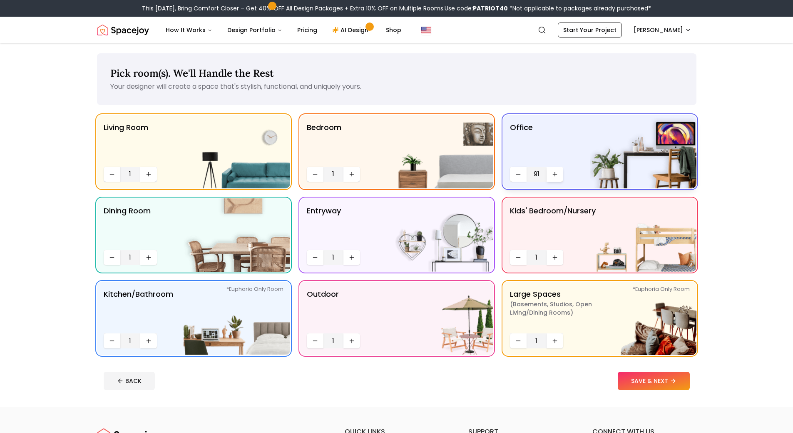
click at [560, 177] on button "Increase quantity" at bounding box center [555, 174] width 17 height 15
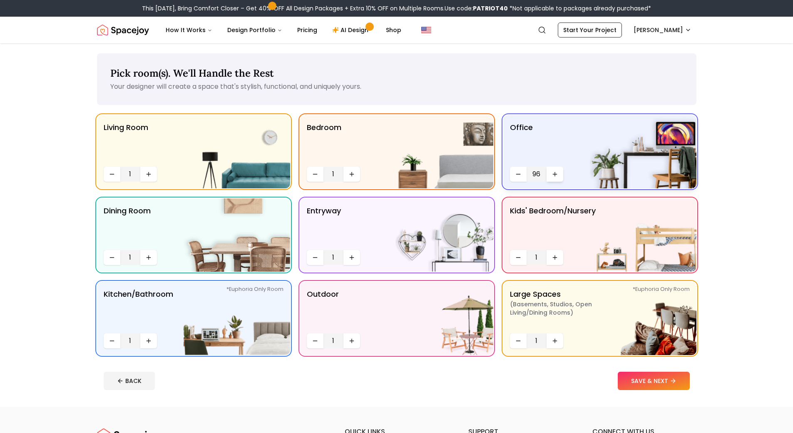
click at [560, 177] on button "Increase quantity" at bounding box center [555, 174] width 17 height 15
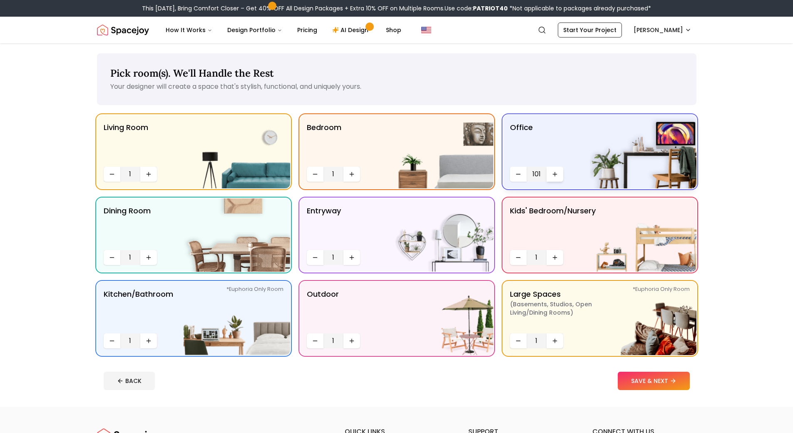
click at [560, 177] on button "Increase quantity" at bounding box center [555, 174] width 17 height 15
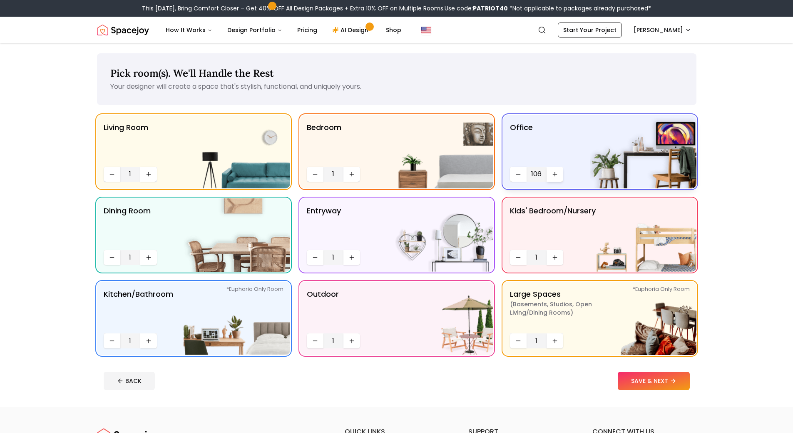
click at [560, 177] on button "Increase quantity" at bounding box center [555, 174] width 17 height 15
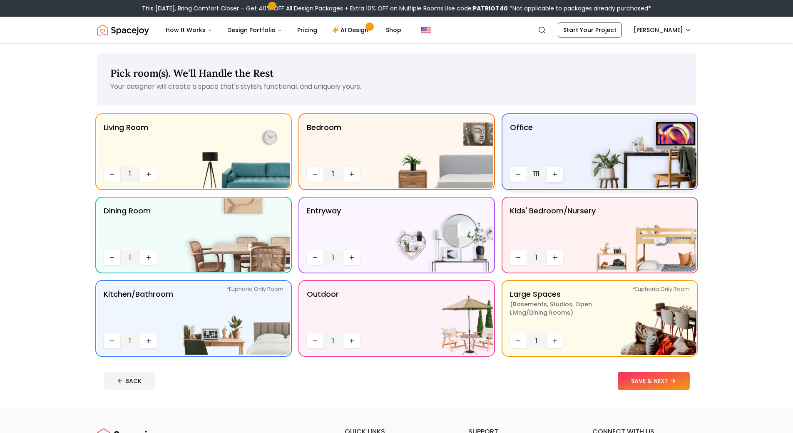
click at [560, 177] on button "Increase quantity" at bounding box center [555, 174] width 17 height 15
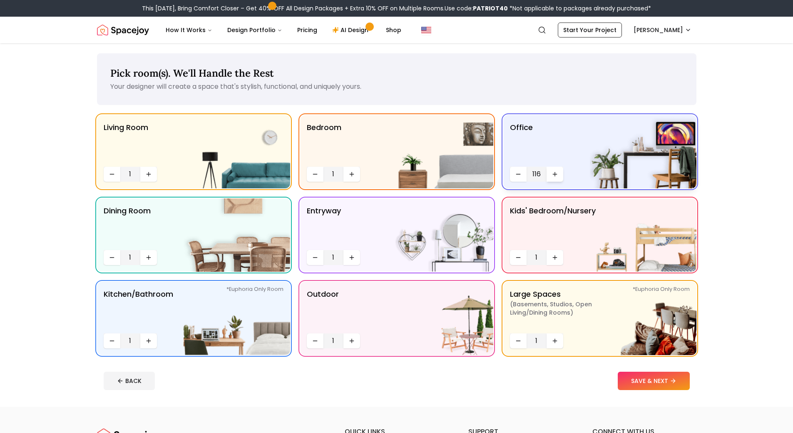
click at [560, 177] on button "Increase quantity" at bounding box center [555, 174] width 17 height 15
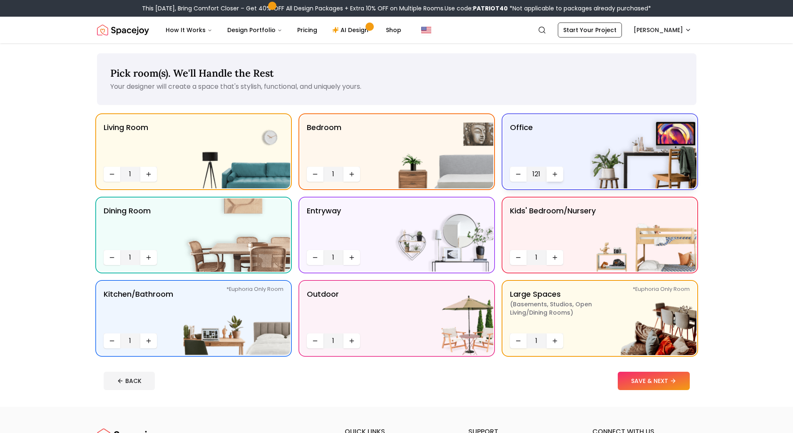
click at [560, 177] on button "Increase quantity" at bounding box center [555, 174] width 17 height 15
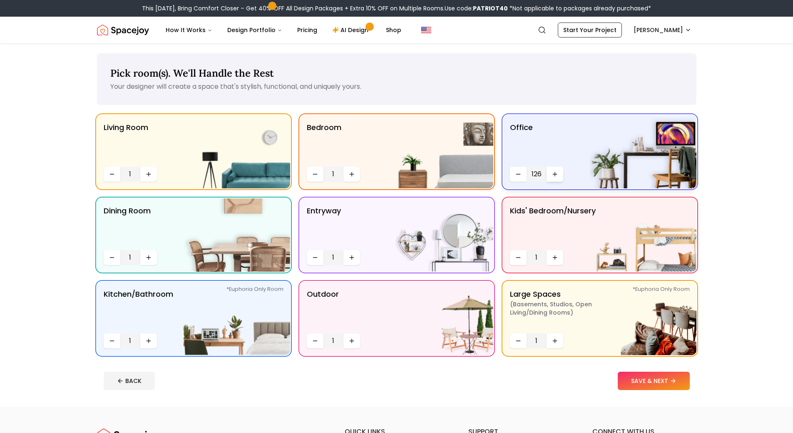
click at [560, 177] on button "Increase quantity" at bounding box center [555, 174] width 17 height 15
click at [560, 178] on button "Increase quantity" at bounding box center [555, 174] width 17 height 15
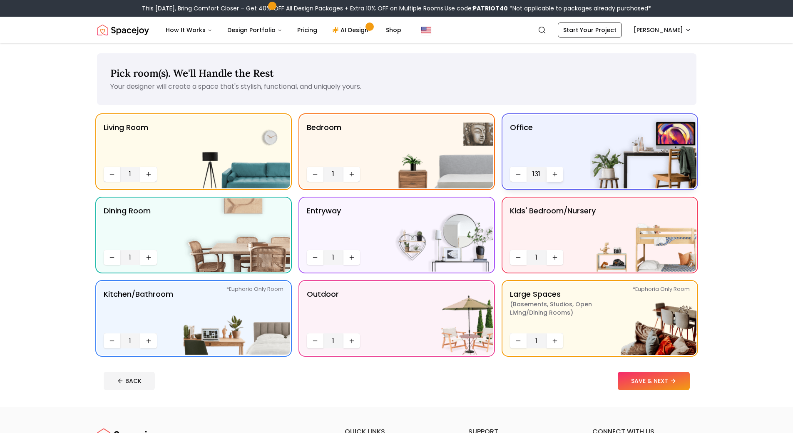
click at [560, 178] on button "Increase quantity" at bounding box center [555, 174] width 17 height 15
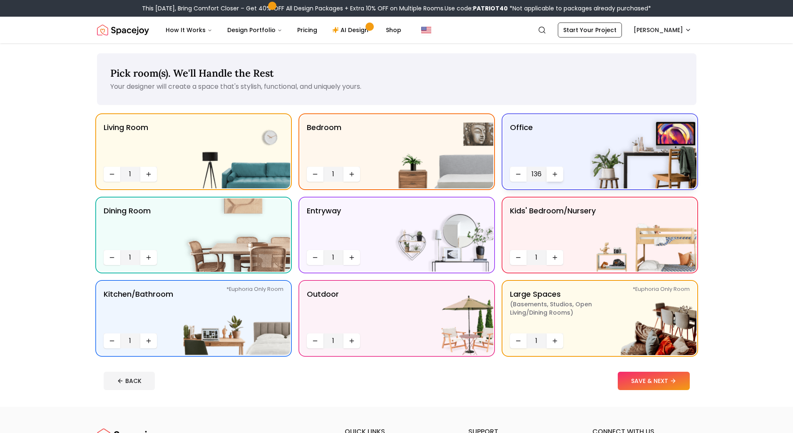
click at [560, 178] on button "Increase quantity" at bounding box center [555, 174] width 17 height 15
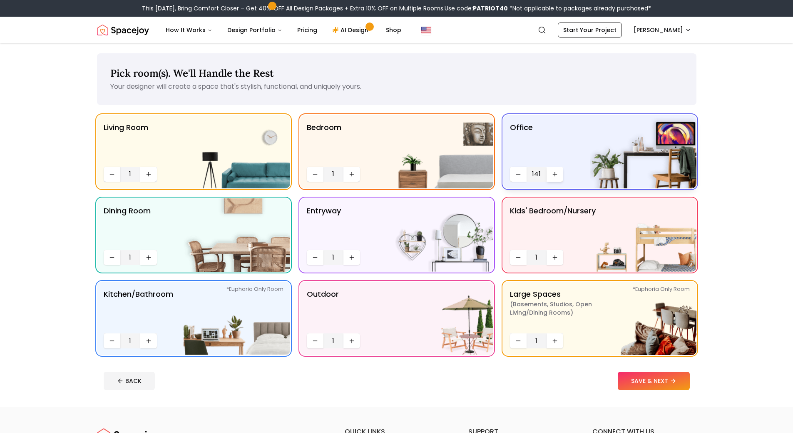
click at [561, 178] on button "Increase quantity" at bounding box center [555, 174] width 17 height 15
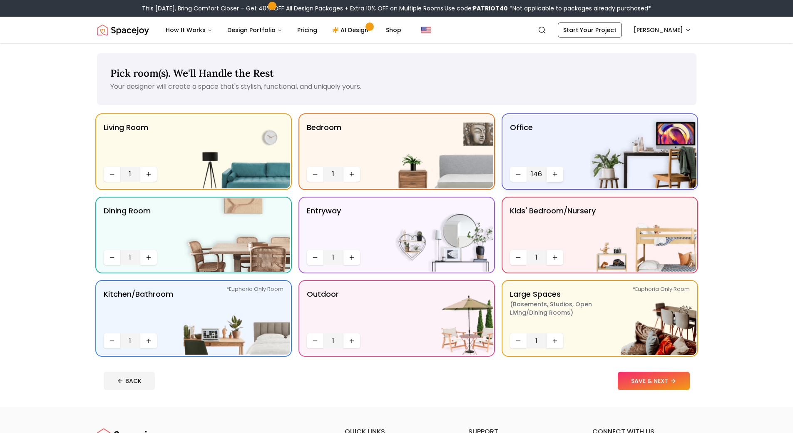
click at [561, 178] on button "Increase quantity" at bounding box center [555, 174] width 17 height 15
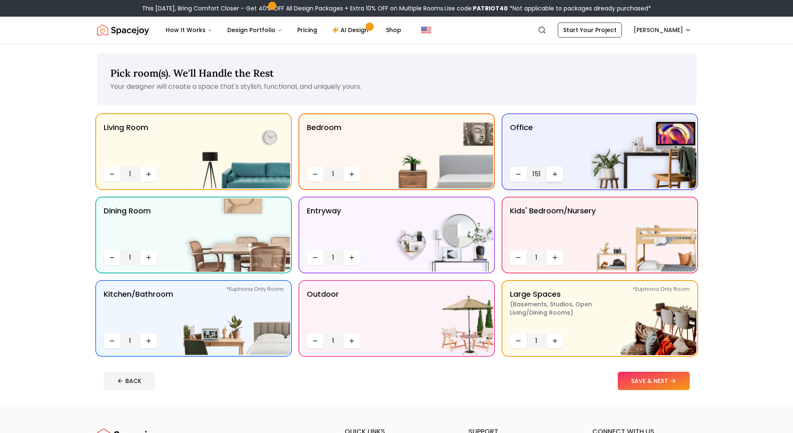
click at [561, 178] on button "Increase quantity" at bounding box center [555, 174] width 17 height 15
drag, startPoint x: 561, startPoint y: 178, endPoint x: 561, endPoint y: 185, distance: 7.5
click at [561, 185] on div "Office 153" at bounding box center [600, 151] width 193 height 73
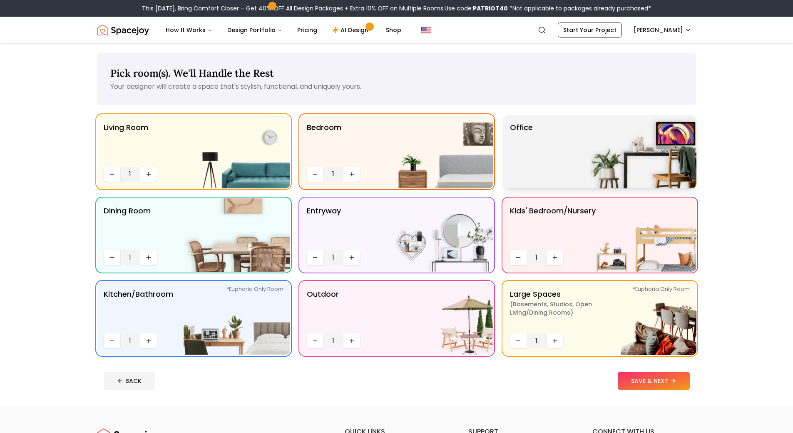
click at [553, 162] on div "Office" at bounding box center [600, 151] width 193 height 73
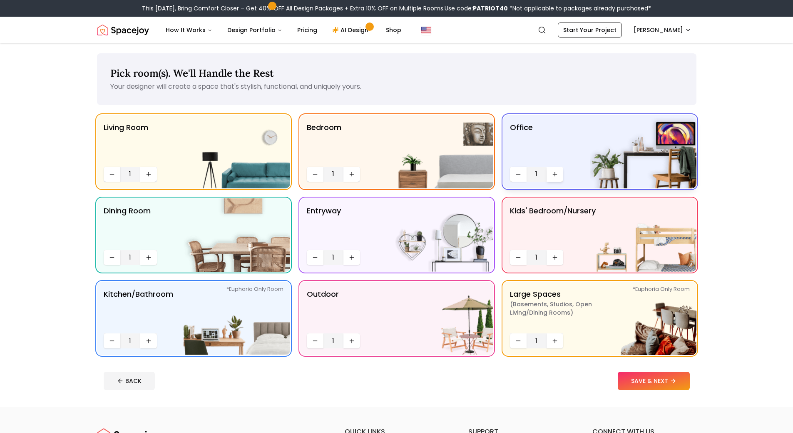
click at [558, 175] on icon "Increase quantity" at bounding box center [555, 174] width 7 height 7
click at [639, 377] on button "SAVE & NEXT" at bounding box center [654, 381] width 72 height 18
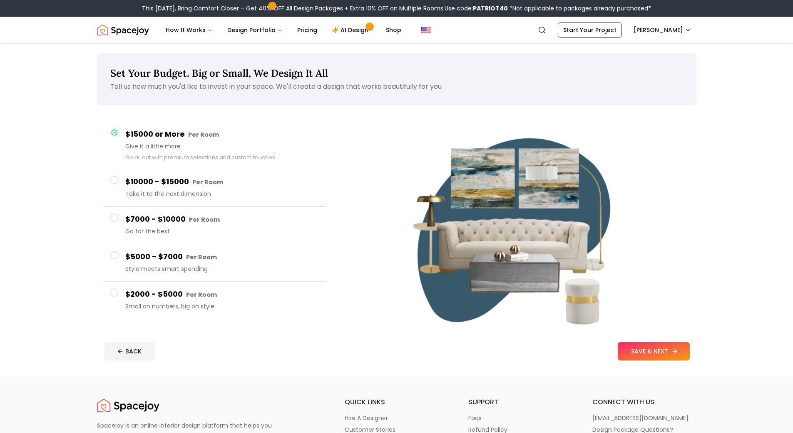
click at [641, 356] on button "SAVE & NEXT" at bounding box center [654, 351] width 72 height 18
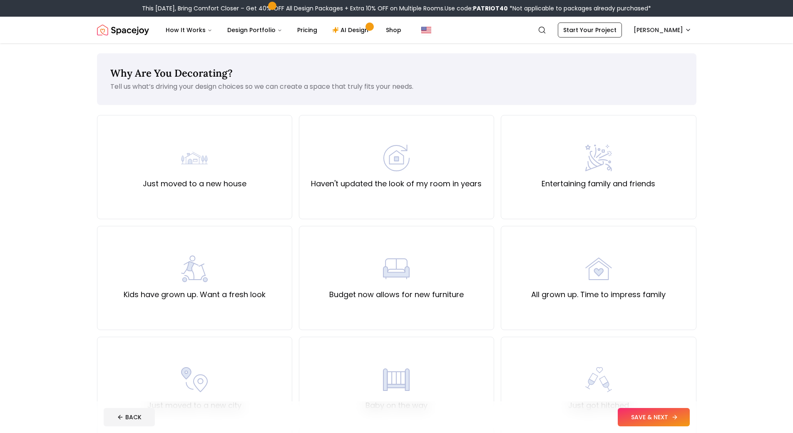
click at [685, 414] on button "SAVE & NEXT" at bounding box center [654, 417] width 72 height 18
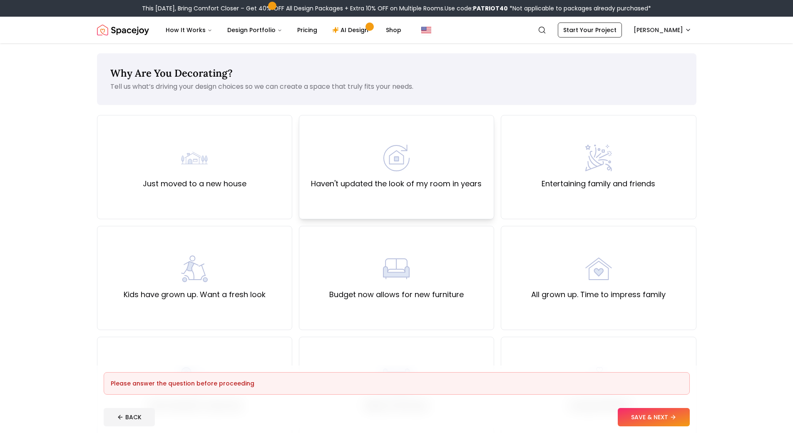
click at [464, 191] on div "Haven't updated the look of my room in years" at bounding box center [396, 167] width 195 height 104
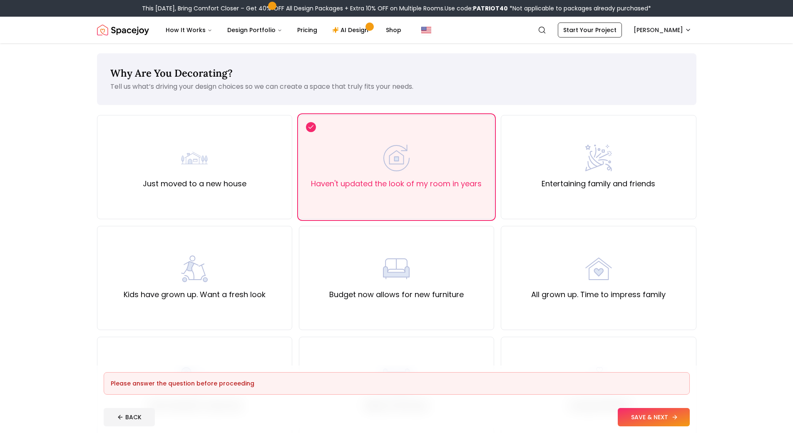
click at [637, 420] on button "SAVE & NEXT" at bounding box center [654, 417] width 72 height 18
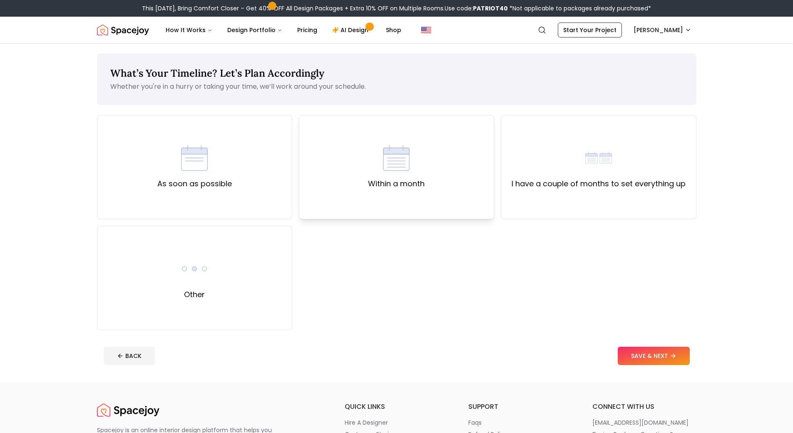
click at [397, 175] on div "Within a month" at bounding box center [396, 167] width 57 height 45
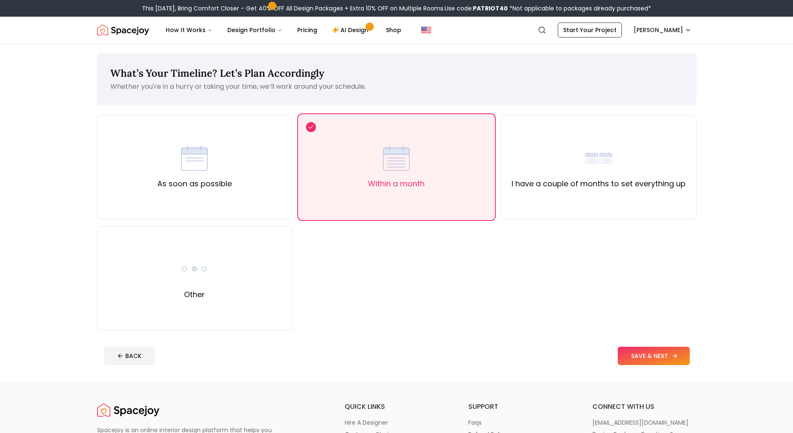
click at [636, 350] on button "SAVE & NEXT" at bounding box center [654, 356] width 72 height 18
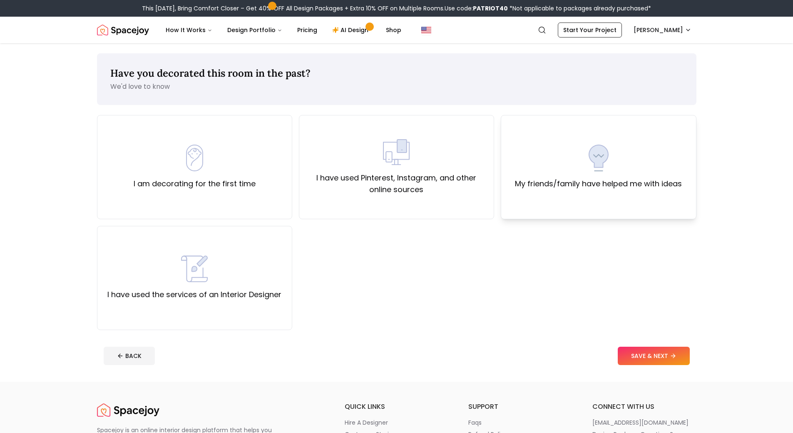
click at [607, 200] on div "My friends/family have helped me with ideas" at bounding box center [598, 167] width 195 height 104
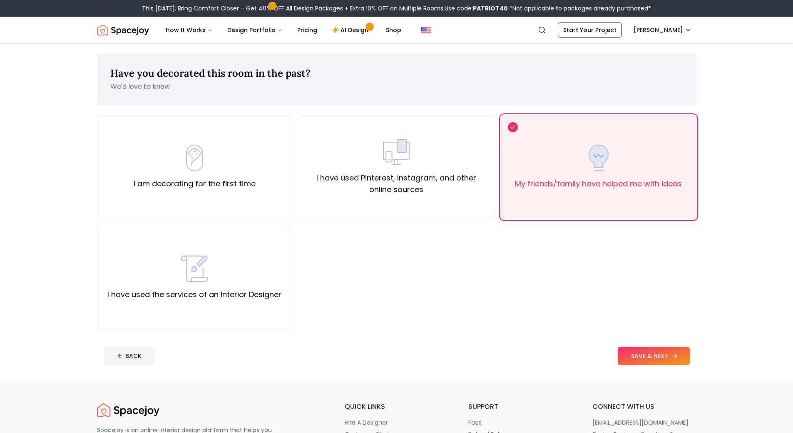
click at [626, 353] on button "SAVE & NEXT" at bounding box center [654, 356] width 72 height 18
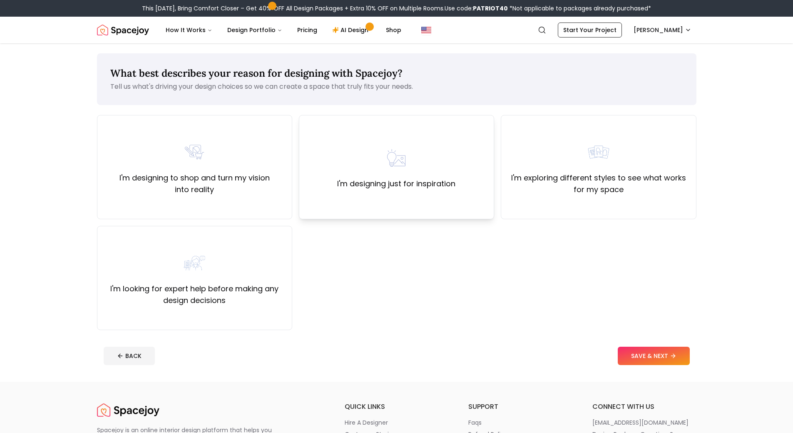
click at [494, 167] on div "I'm designing just for inspiration" at bounding box center [396, 167] width 195 height 104
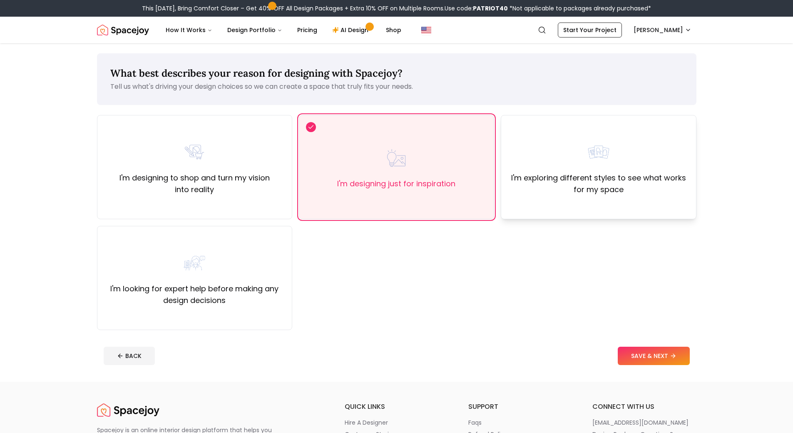
click at [608, 171] on div "I'm exploring different styles to see what works for my space" at bounding box center [598, 167] width 181 height 57
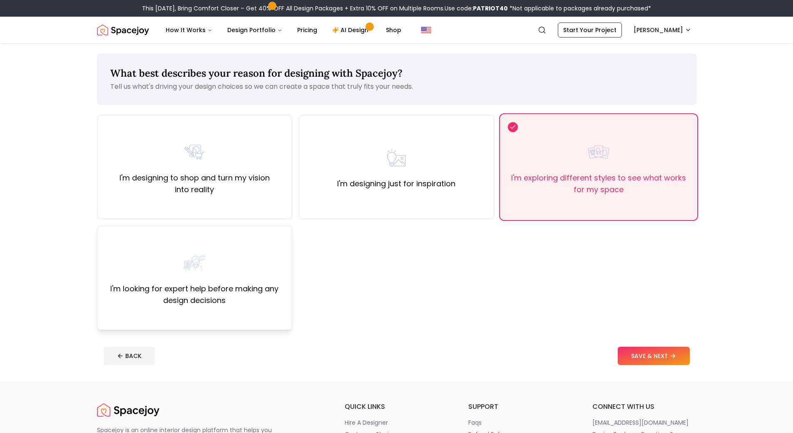
drag, startPoint x: 262, startPoint y: 269, endPoint x: 251, endPoint y: 276, distance: 13.3
click at [256, 274] on div "I'm looking for expert help before making any design decisions" at bounding box center [194, 277] width 181 height 57
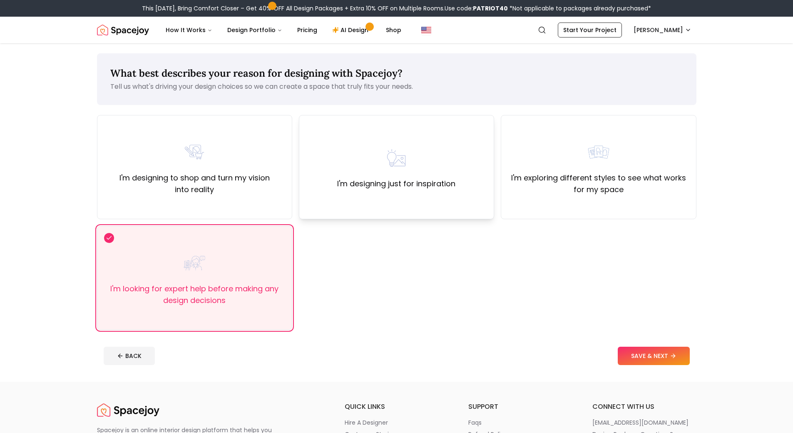
drag, startPoint x: 252, startPoint y: 113, endPoint x: 354, endPoint y: 195, distance: 130.6
click at [254, 113] on div "What best describes your reason for designing with Spacejoy? Tell us what's dri…" at bounding box center [397, 191] width 600 height 277
drag, startPoint x: 664, startPoint y: 348, endPoint x: 643, endPoint y: 336, distance: 24.3
click at [663, 348] on button "SAVE & NEXT" at bounding box center [654, 356] width 72 height 18
click at [641, 338] on div "What best describes your reason for designing with Spacejoy? Tell us what's dri…" at bounding box center [397, 212] width 640 height 338
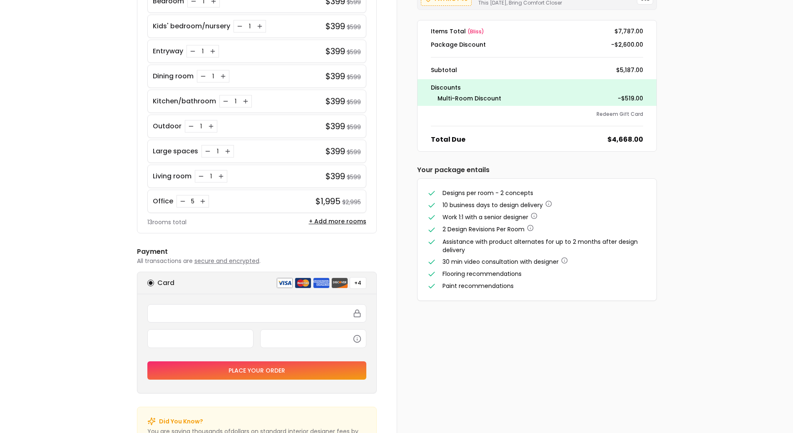
scroll to position [102, 0]
